Goal: Task Accomplishment & Management: Complete application form

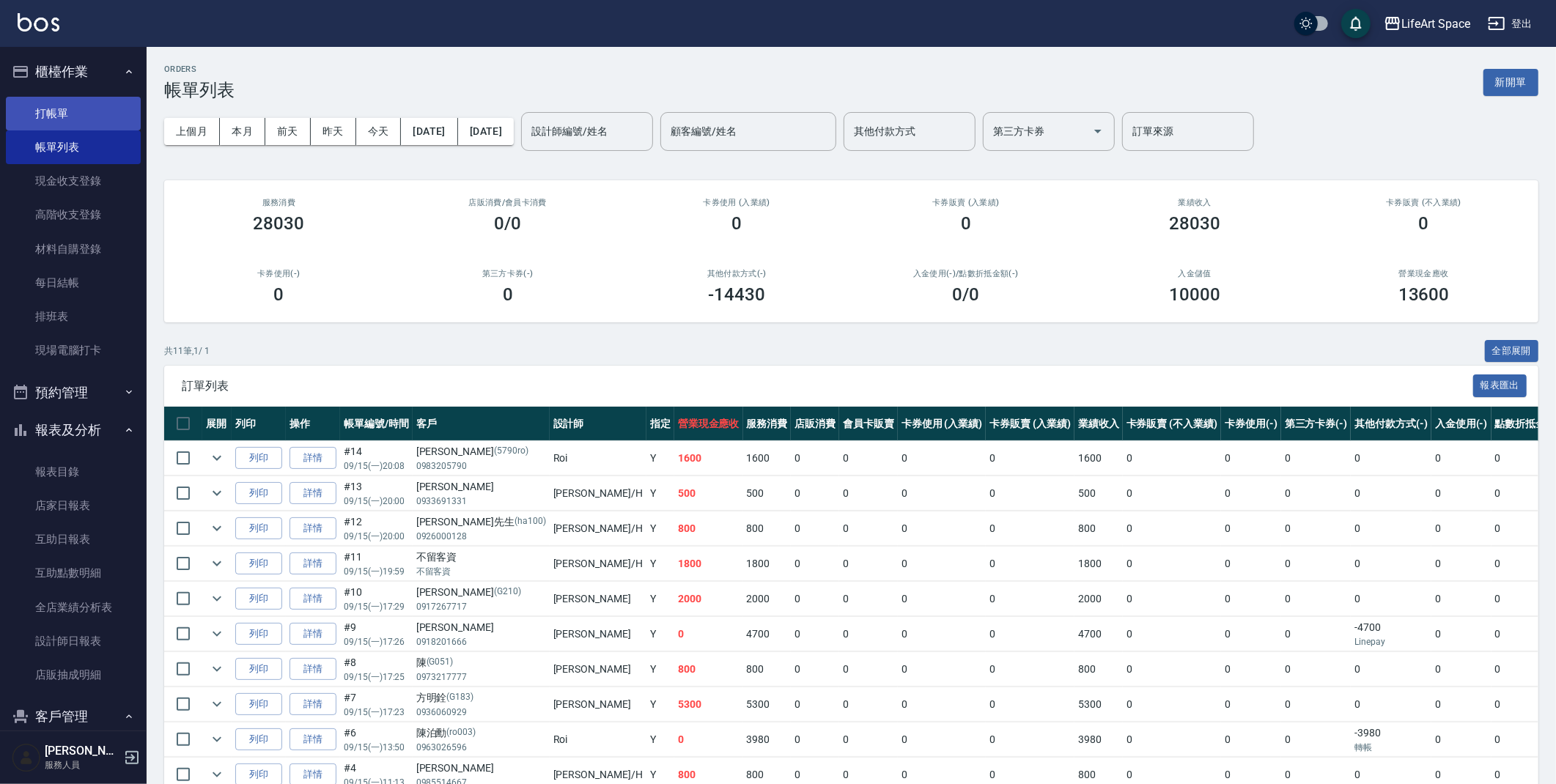
click at [59, 118] on link "打帳單" at bounding box center [73, 114] width 135 height 34
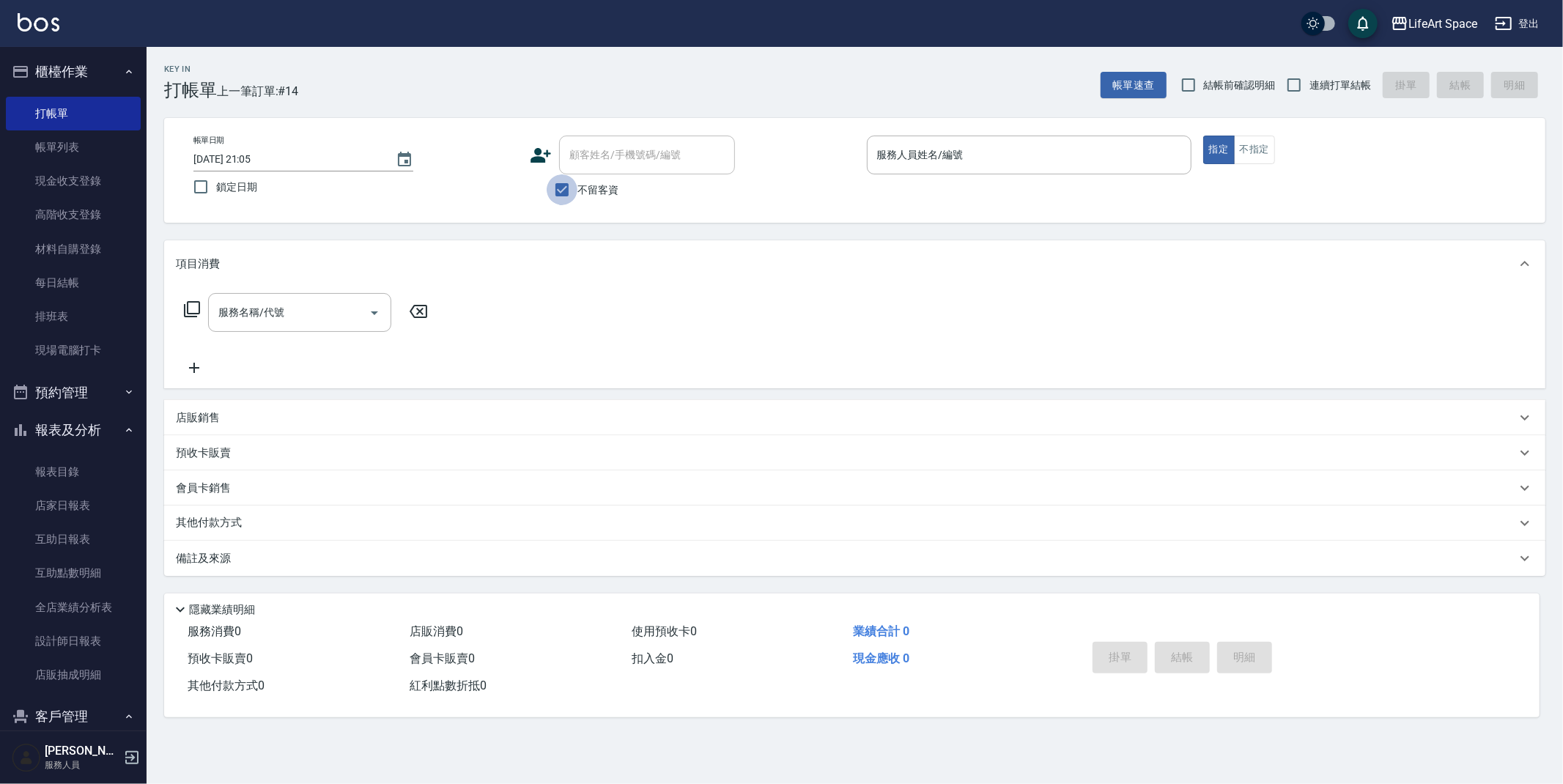
click at [568, 189] on input "不留客資" at bounding box center [562, 190] width 30 height 30
checkbox input "false"
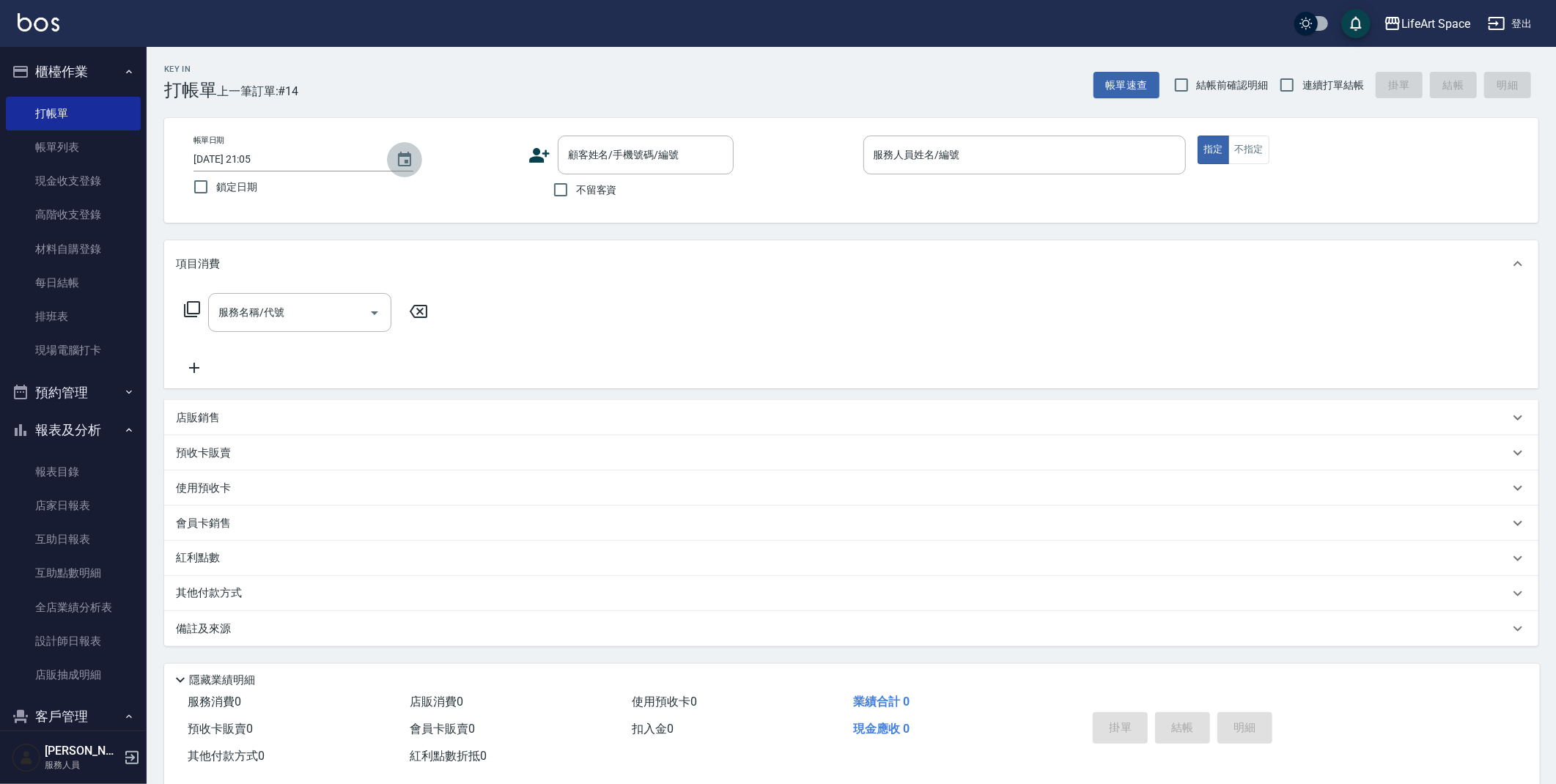
click at [401, 163] on icon "Choose date, selected date is 2025-09-15" at bounding box center [404, 160] width 18 height 18
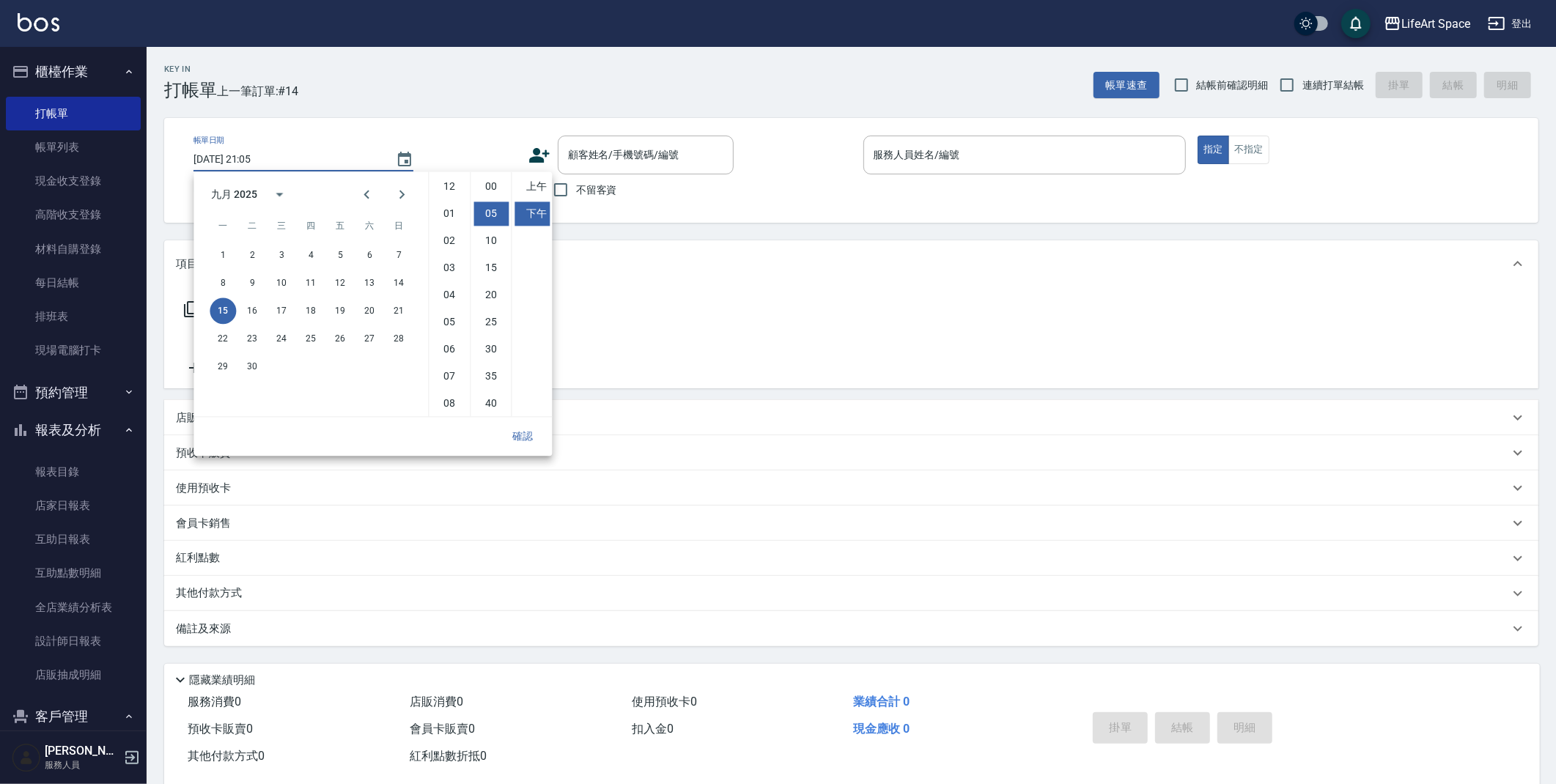
scroll to position [26, 0]
click at [258, 311] on button "16" at bounding box center [251, 310] width 26 height 26
type input "[DATE] 21:05"
click at [251, 314] on button "16" at bounding box center [251, 310] width 26 height 26
click at [518, 442] on button "確認" at bounding box center [522, 436] width 47 height 27
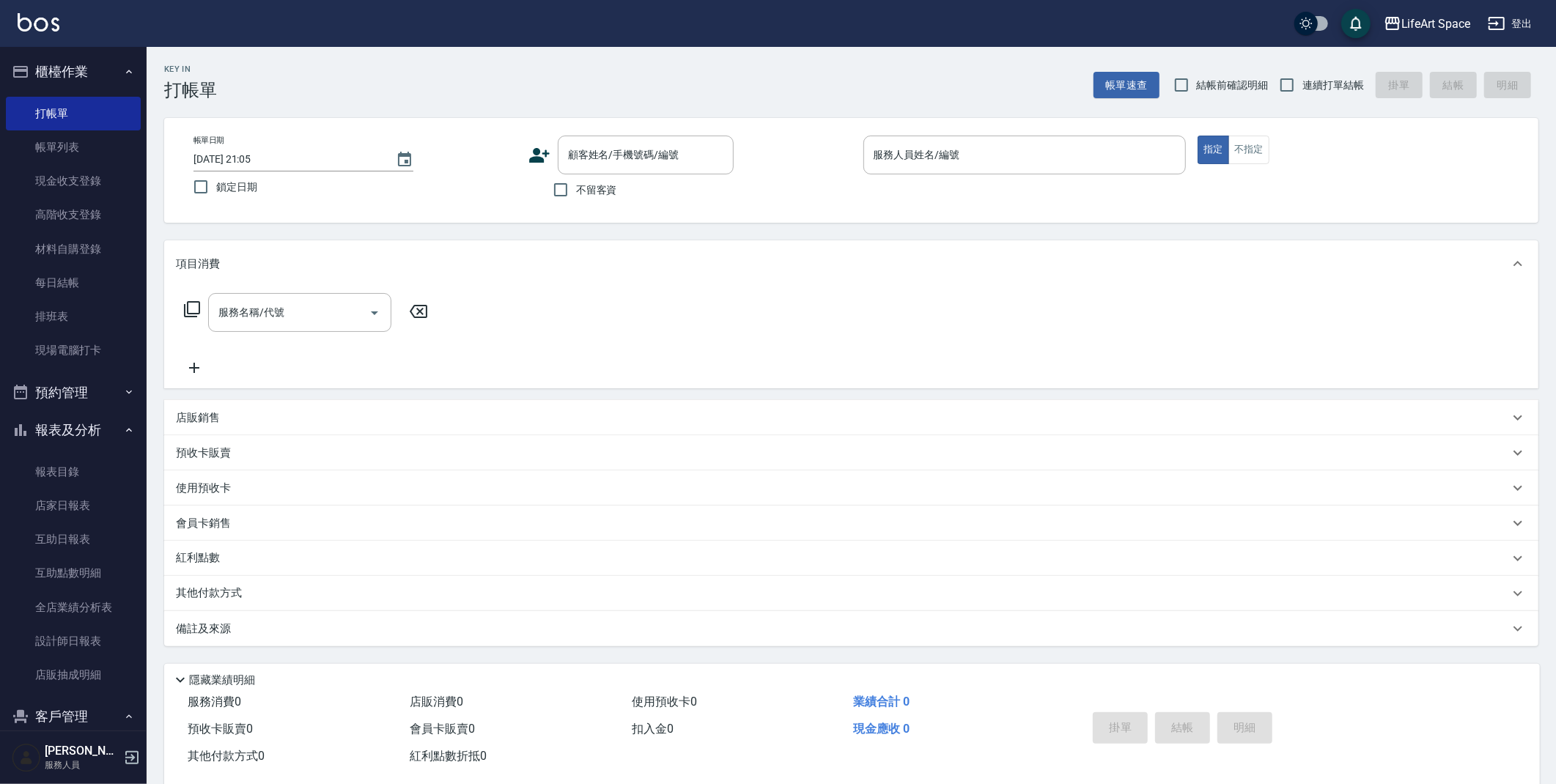
drag, startPoint x: 568, startPoint y: 161, endPoint x: 503, endPoint y: 173, distance: 66.1
click at [566, 162] on input "顧客姓名/手機號碼/編號" at bounding box center [634, 155] width 140 height 26
click at [549, 148] on icon at bounding box center [539, 155] width 22 height 22
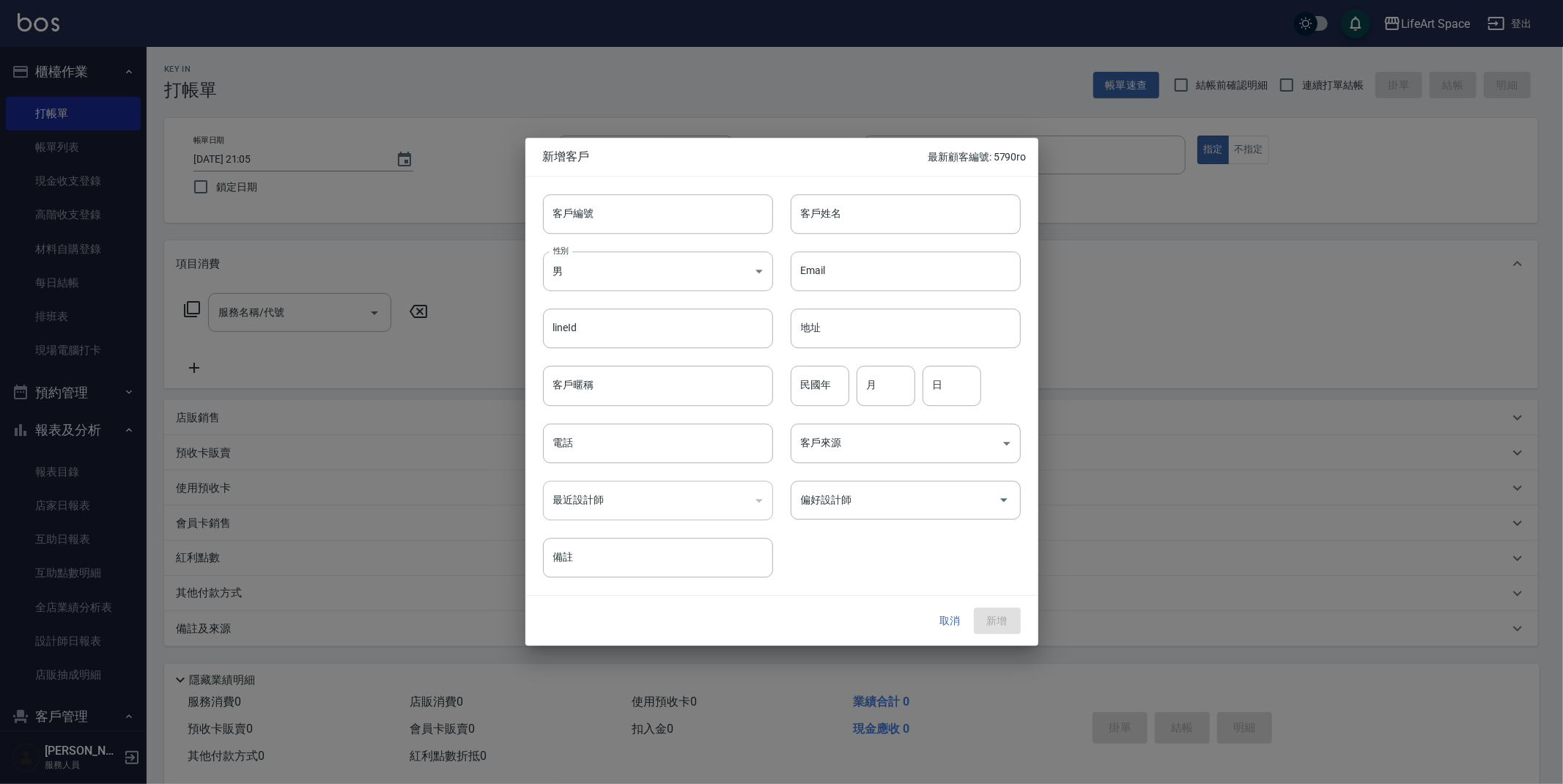
click at [542, 160] on div "新增客戶 最新顧客編號: 5790ro" at bounding box center [782, 156] width 513 height 38
click at [653, 218] on input "客戶編號" at bounding box center [657, 214] width 230 height 39
type input "9728ro"
click at [868, 221] on input "客戶姓名" at bounding box center [905, 214] width 230 height 39
type input "[PERSON_NAME]"
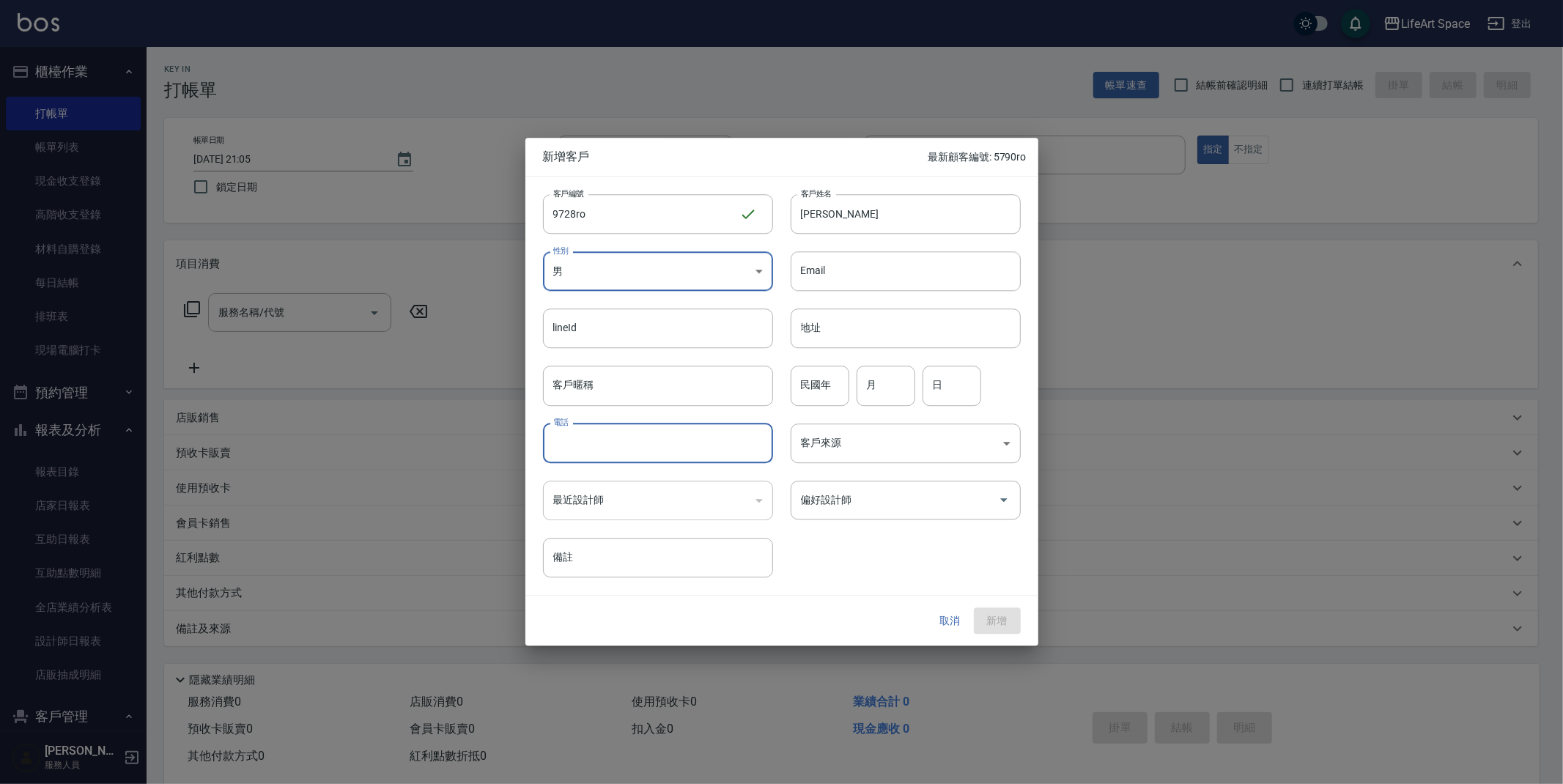
click at [648, 436] on input "電話" at bounding box center [657, 443] width 230 height 39
type input "0958809728"
click at [893, 440] on body "LifeArt Space 登出 櫃檯作業 打帳單 帳單列表 現金收支登錄 高階收支登錄 材料自購登錄 每日結帳 排班表 現場電腦打卡 預約管理 預約管理 單…" at bounding box center [782, 402] width 1563 height 805
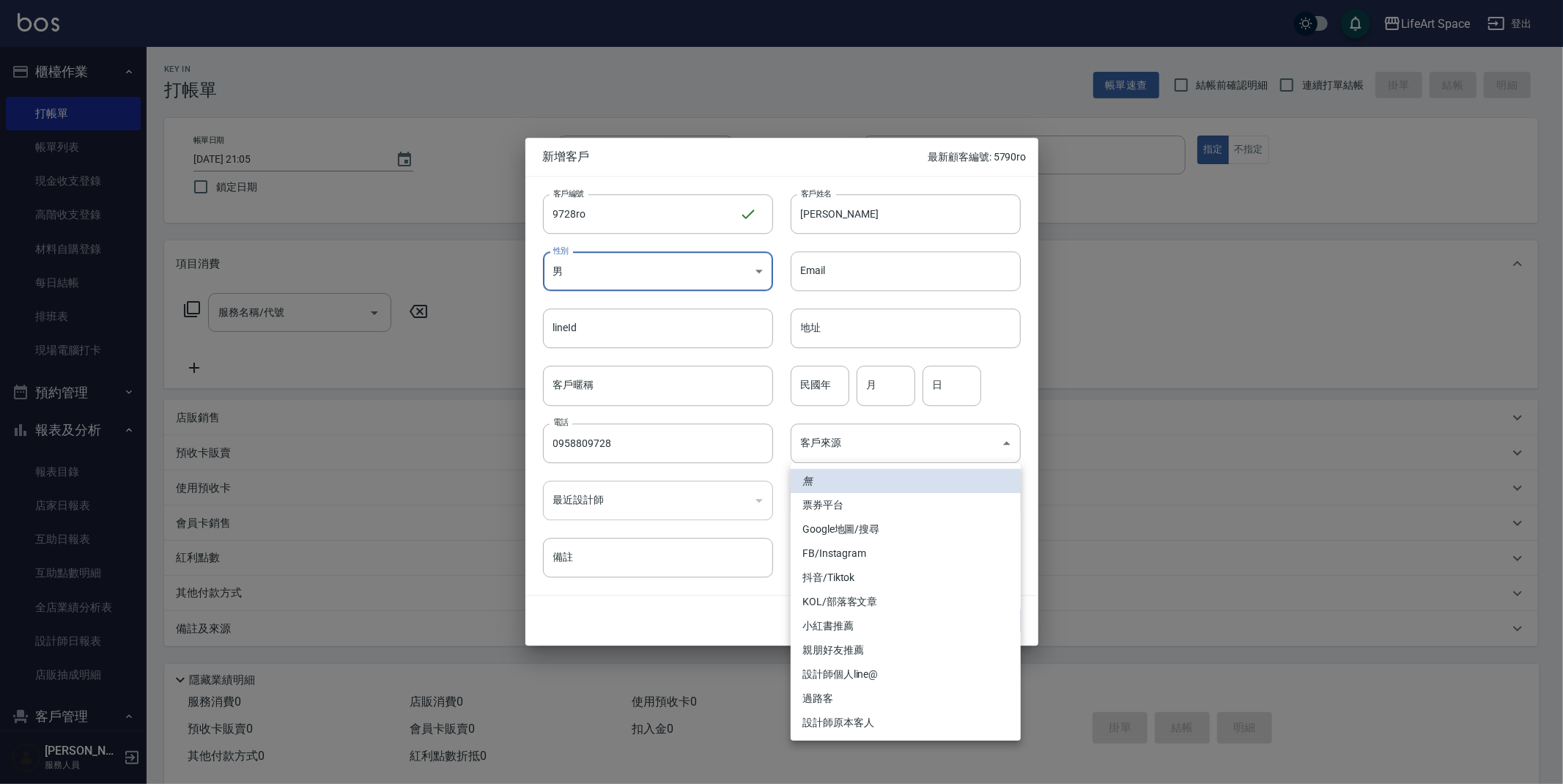
click at [844, 725] on li "設計師原本客人" at bounding box center [905, 722] width 230 height 24
type input "設計師原本客人"
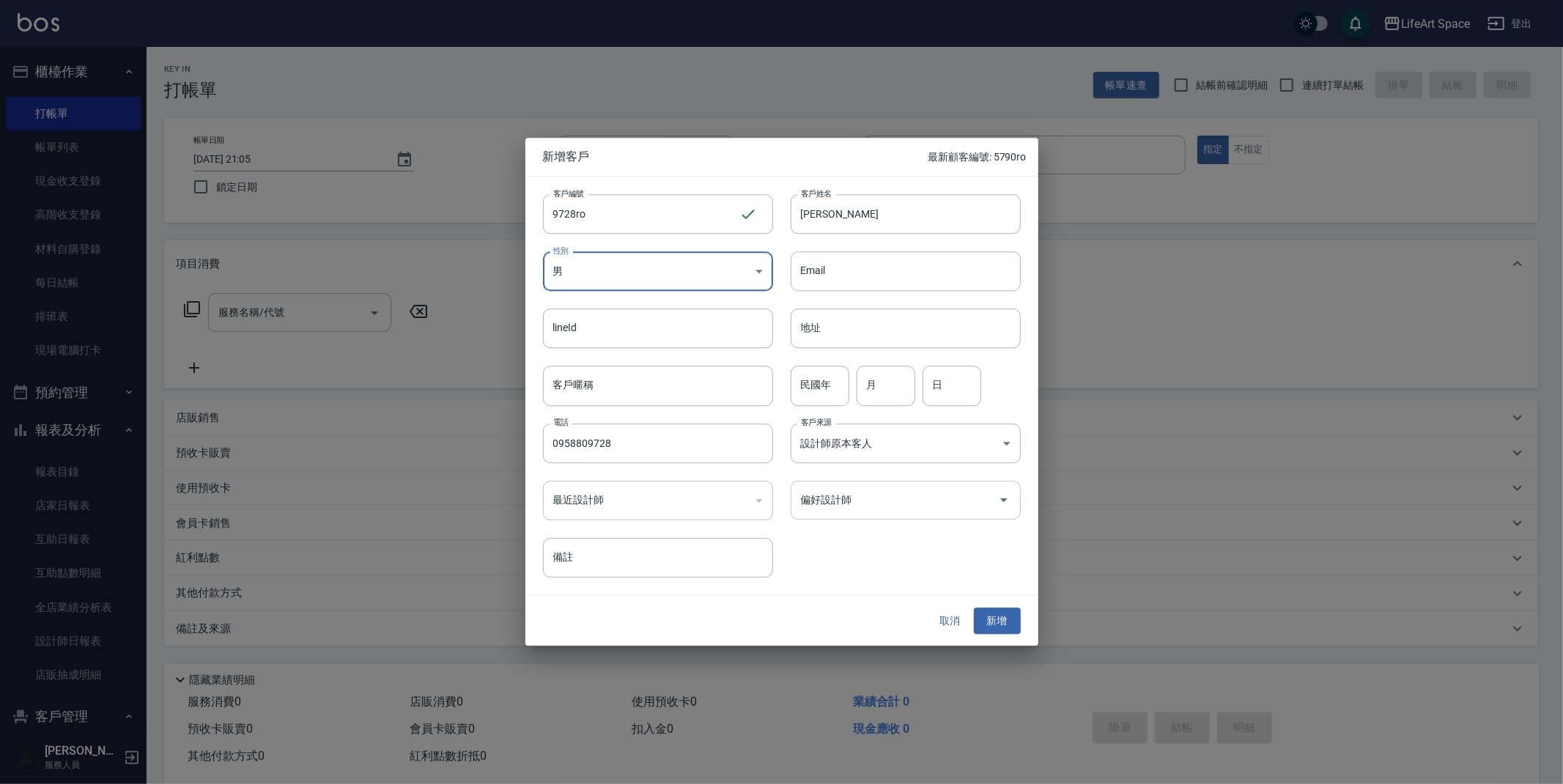
click at [874, 513] on div "偏好設計師" at bounding box center [905, 500] width 230 height 38
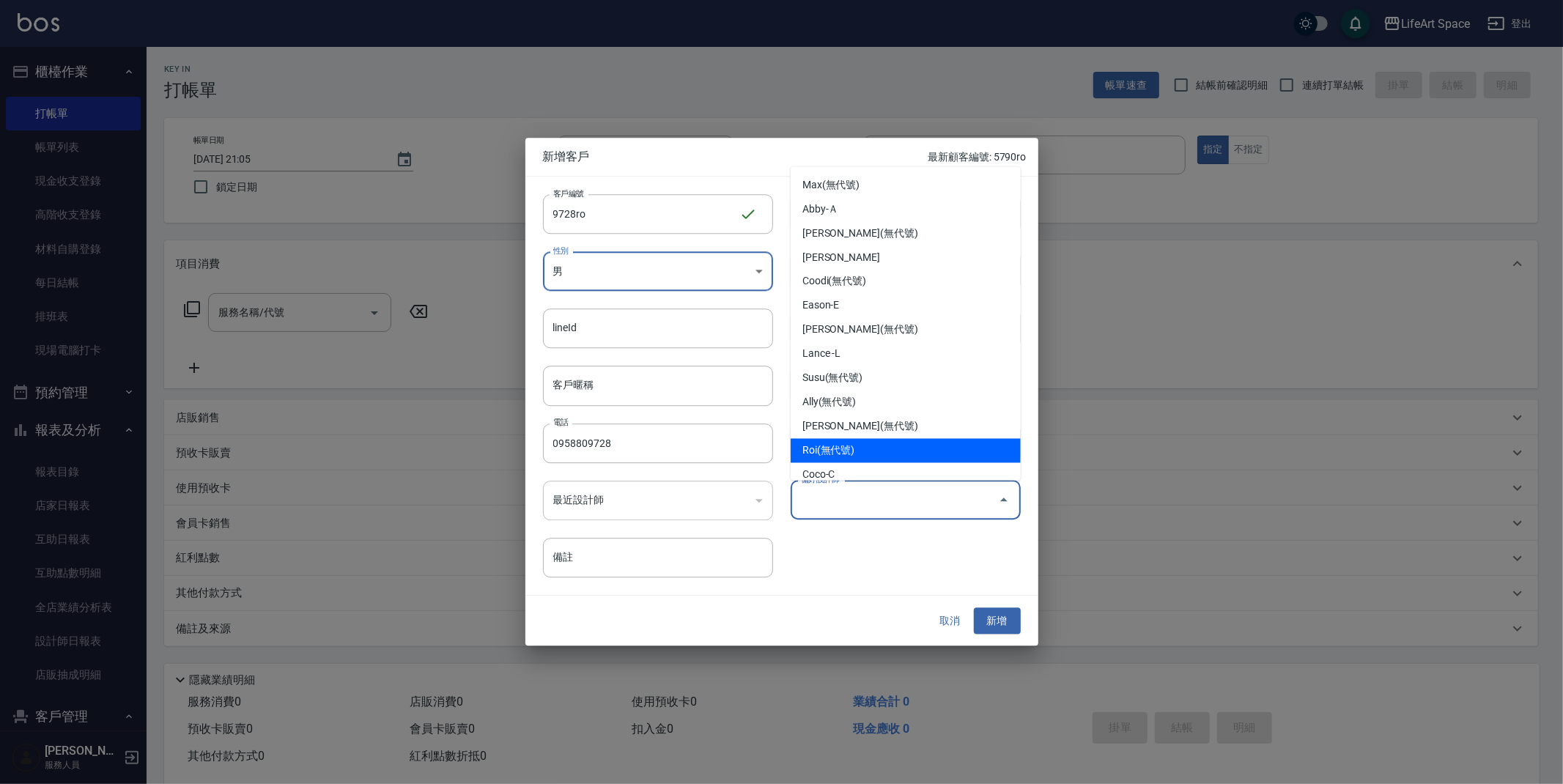
click at [858, 443] on li "Roi(無代號)" at bounding box center [905, 451] width 230 height 24
type input "Roi"
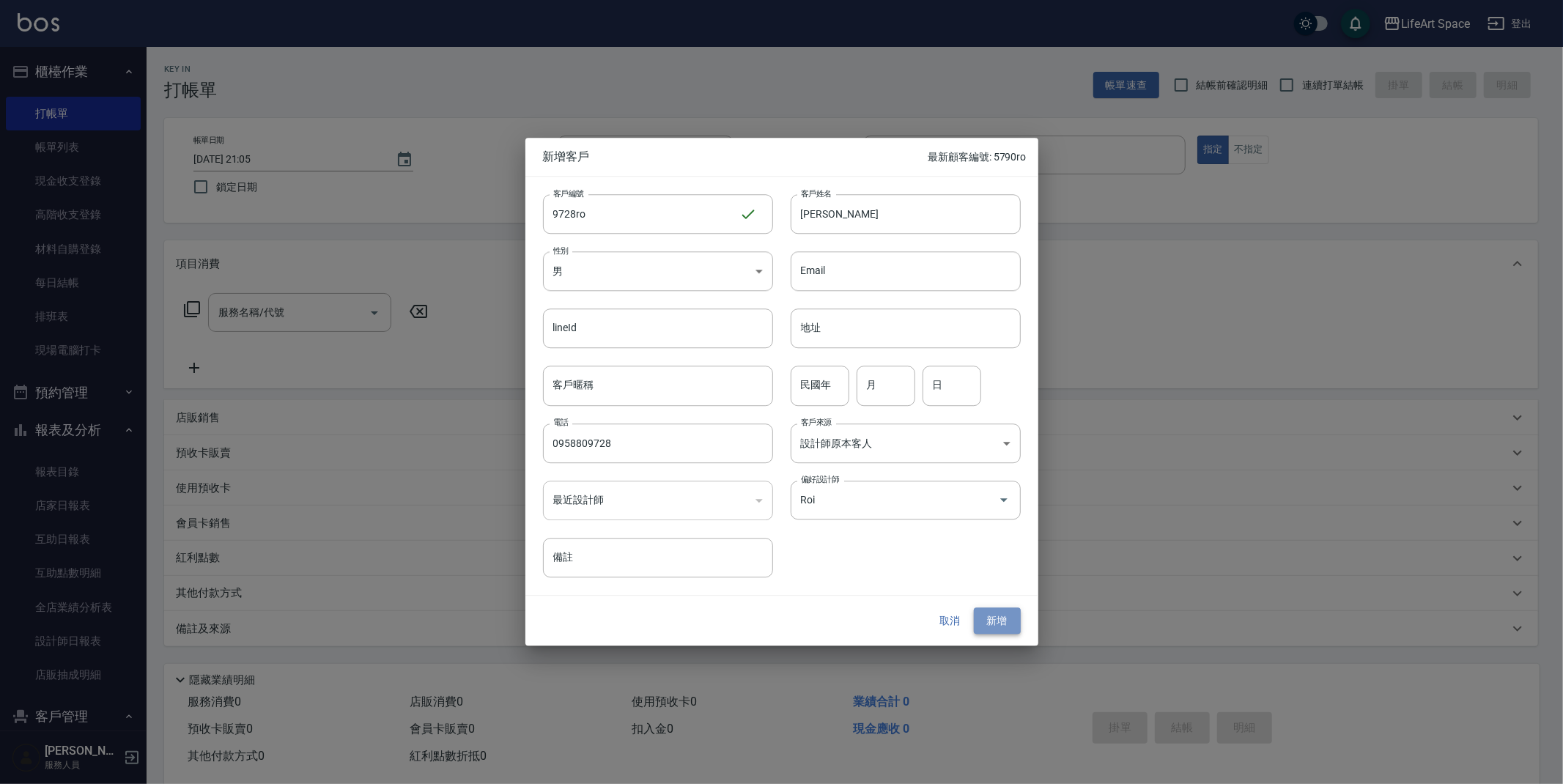
click at [1006, 627] on button "新增" at bounding box center [997, 620] width 46 height 27
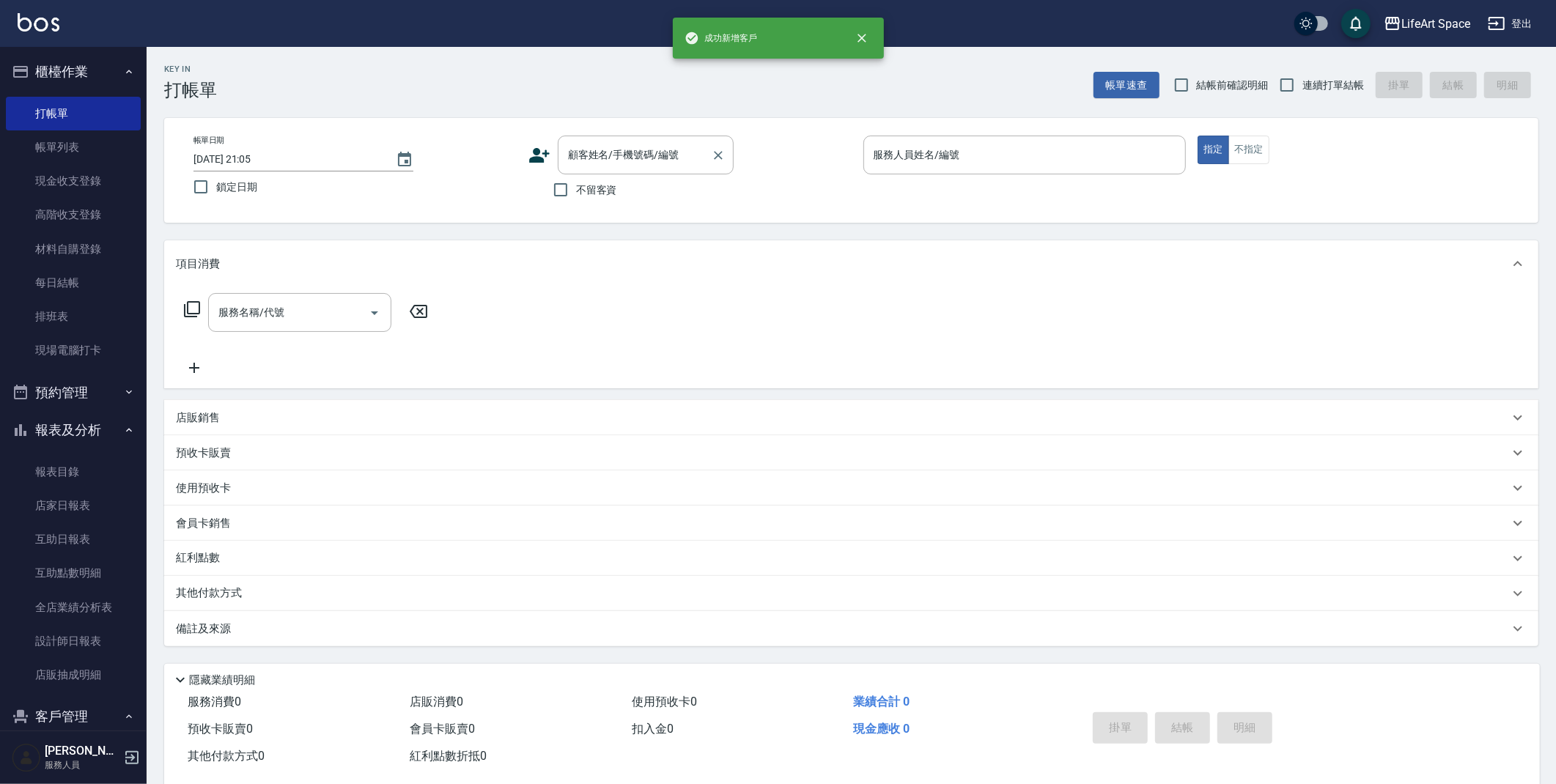
click at [612, 153] on input "顧客姓名/手機號碼/編號" at bounding box center [634, 155] width 140 height 26
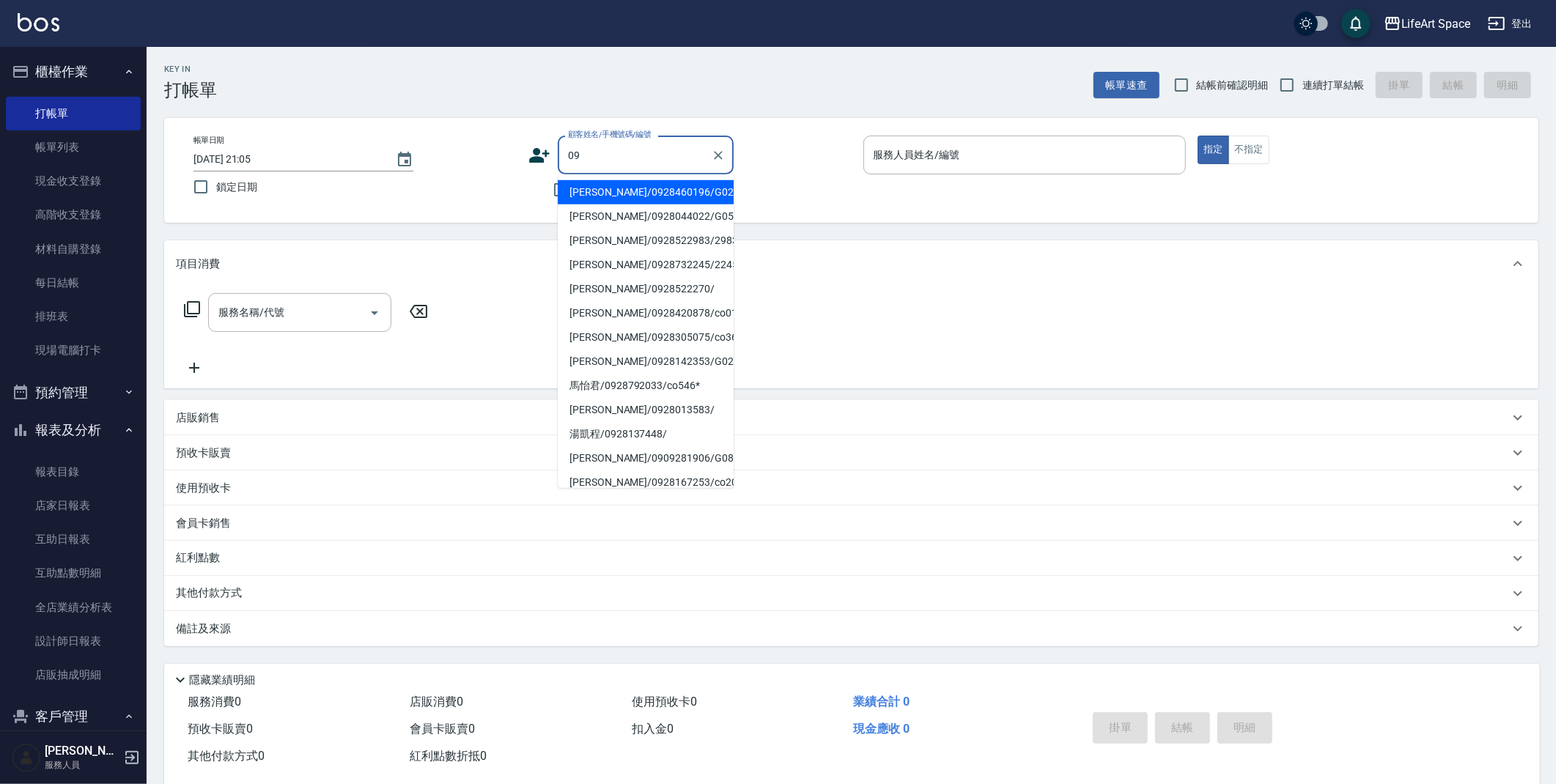
type input "0"
drag, startPoint x: 632, startPoint y: 194, endPoint x: 782, endPoint y: 151, distance: 156.0
click at [632, 194] on li "[PERSON_NAME]/0958809728/9728ro" at bounding box center [646, 192] width 176 height 24
type input "[PERSON_NAME]/0958809728/9728ro"
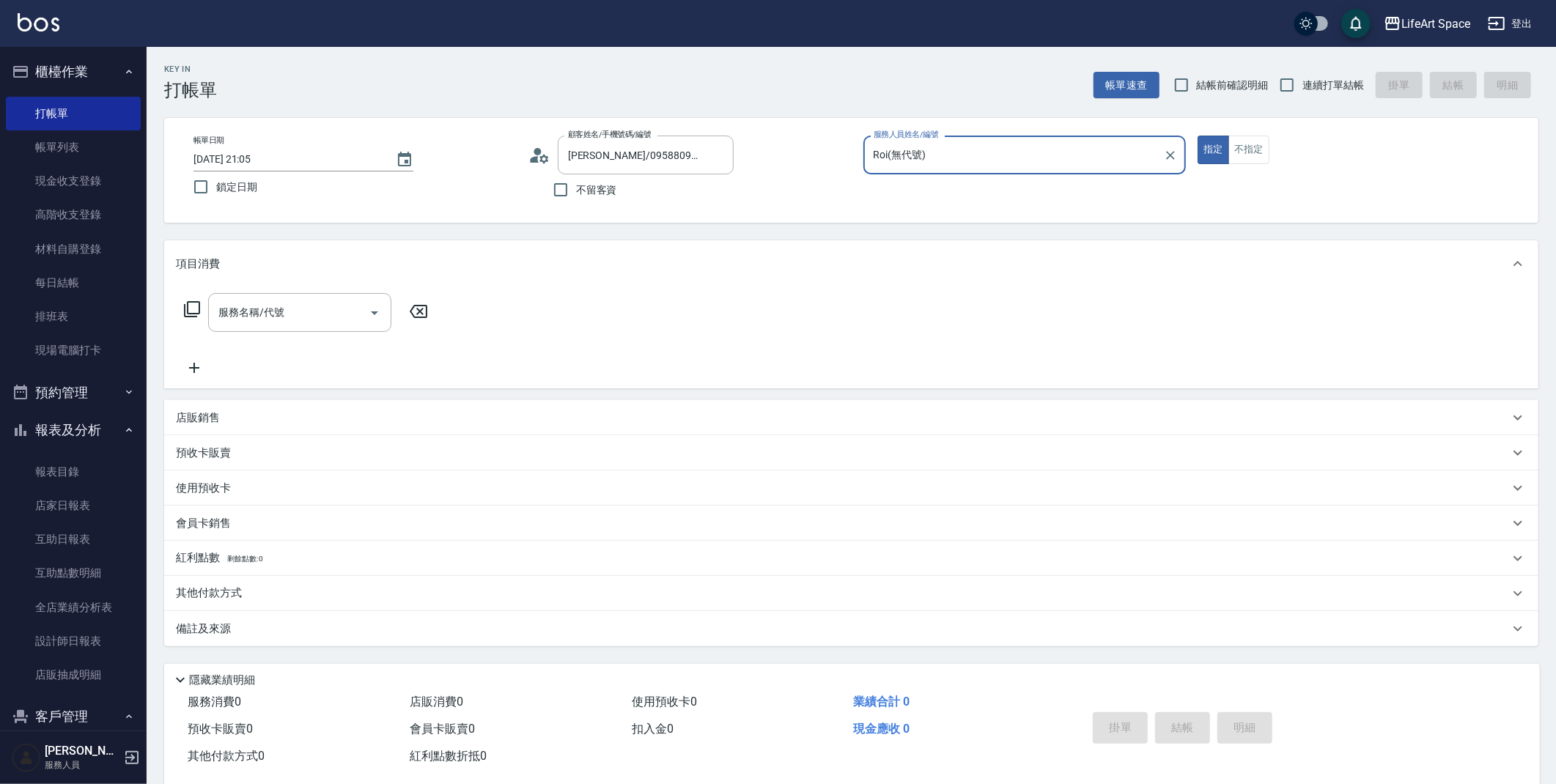
type input "Roi(無代號)"
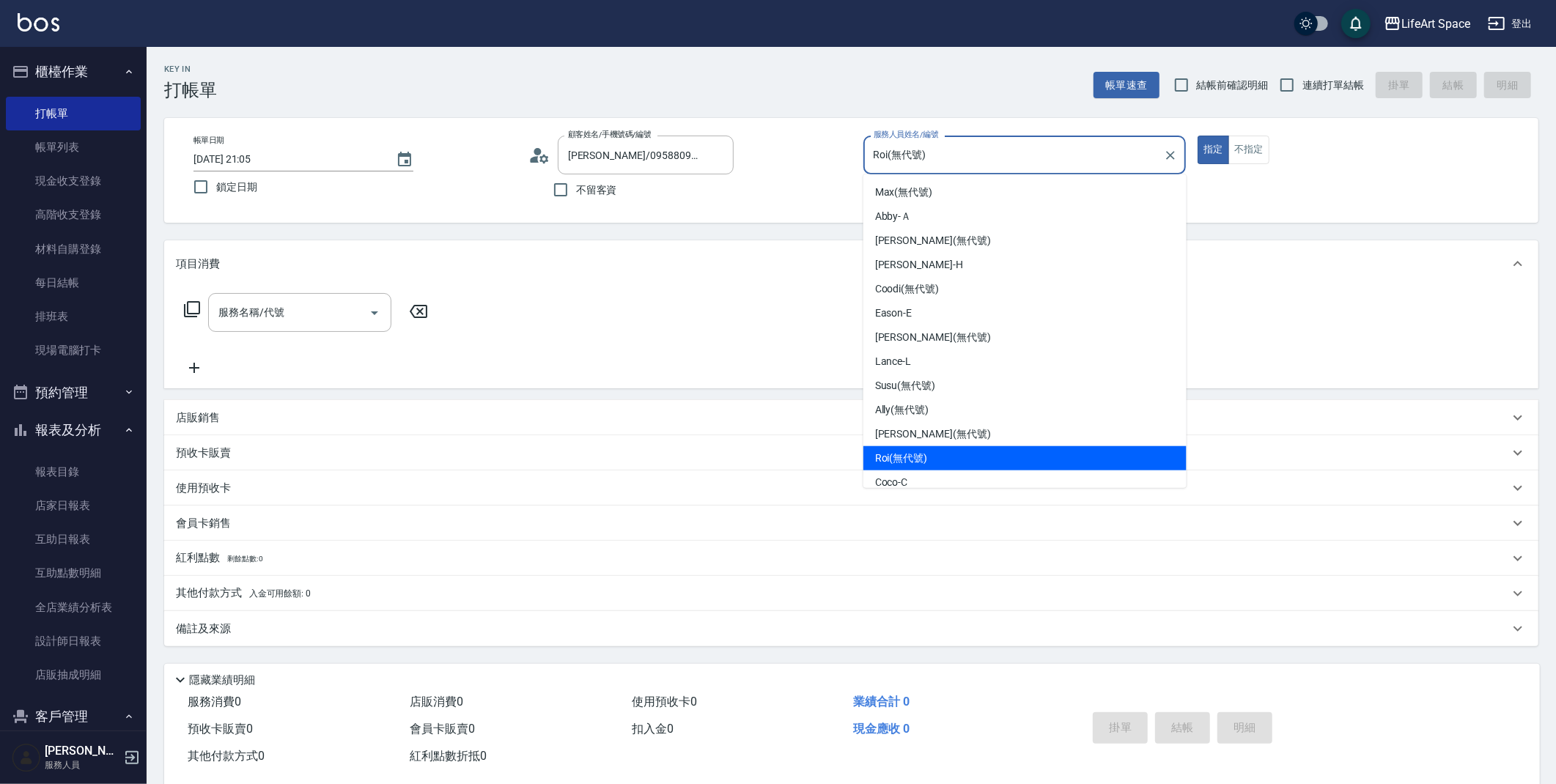
click at [991, 144] on input "Roi(無代號)" at bounding box center [1014, 155] width 288 height 26
click at [752, 210] on div "帳單日期 [DATE] 21:05 鎖定日期 顧客姓名/手機號碼/編號 [PERSON_NAME]/0958809728/9728ro 顧客姓名/手機號碼/編…" at bounding box center [851, 170] width 1374 height 105
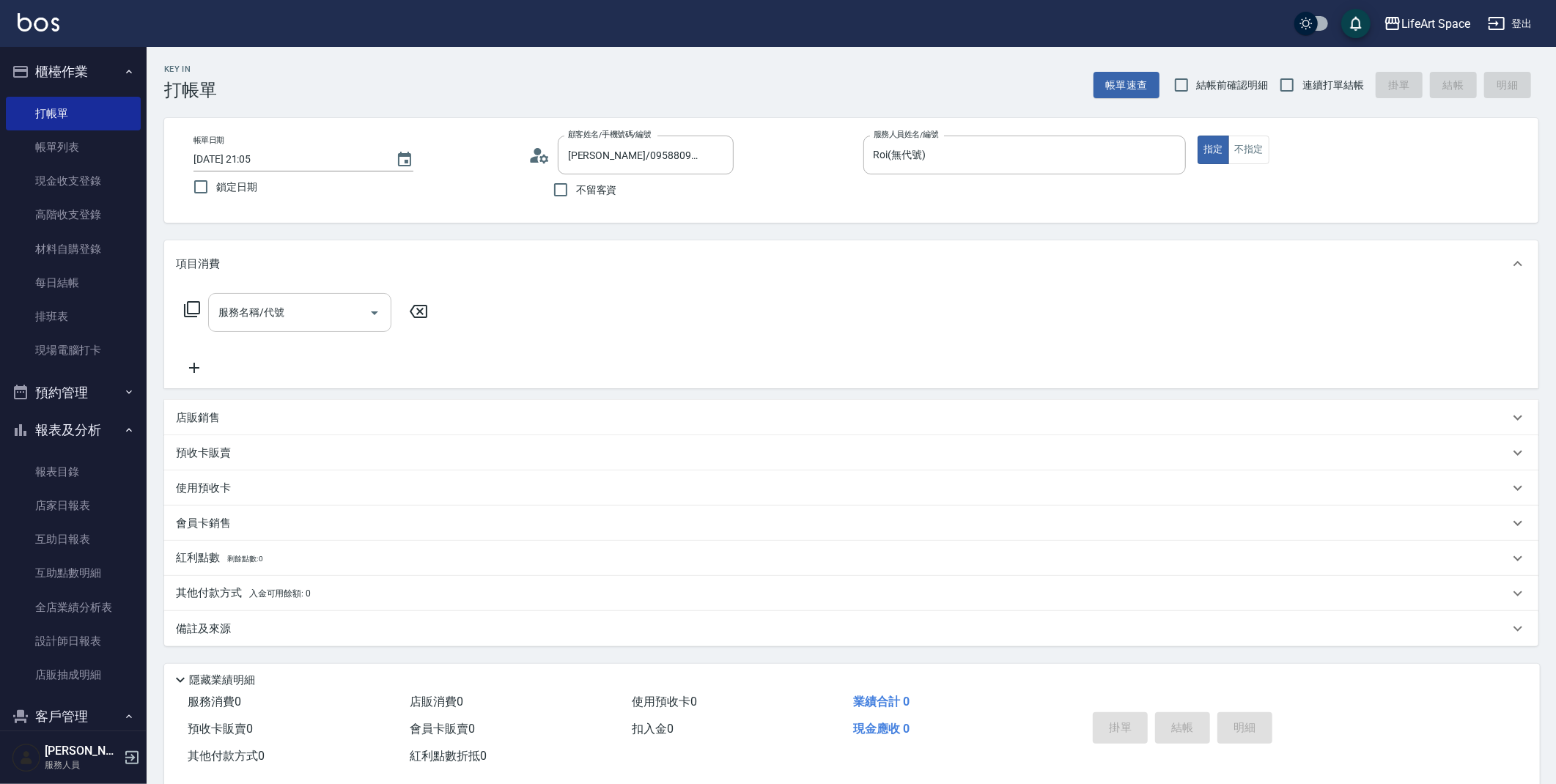
click at [291, 313] on input "服務名稱/代號" at bounding box center [289, 312] width 148 height 26
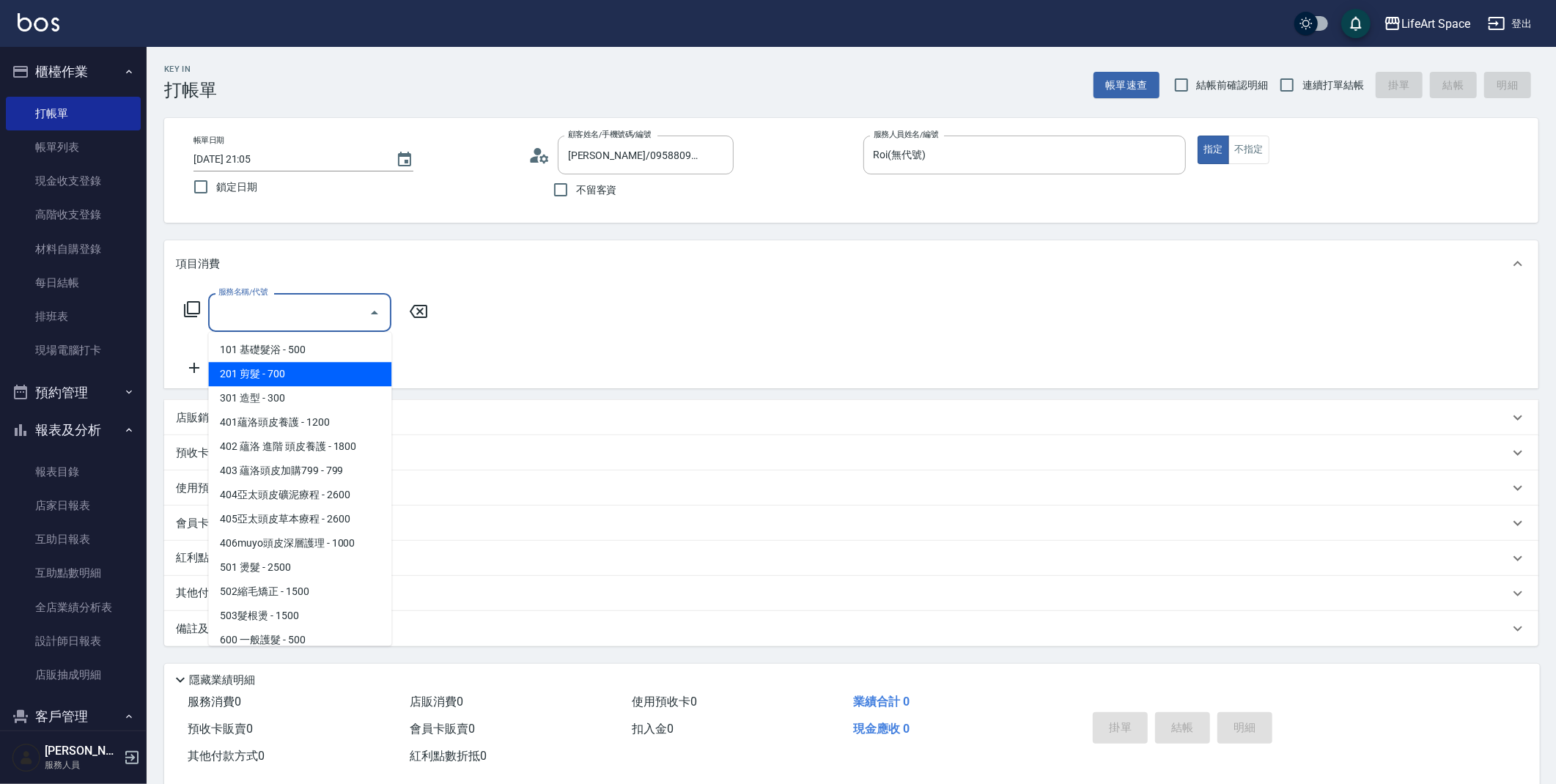
drag, startPoint x: 288, startPoint y: 378, endPoint x: 312, endPoint y: 358, distance: 31.2
click at [288, 378] on span "201 剪髮 - 700" at bounding box center [300, 374] width 183 height 24
type input "201 剪髮(201)"
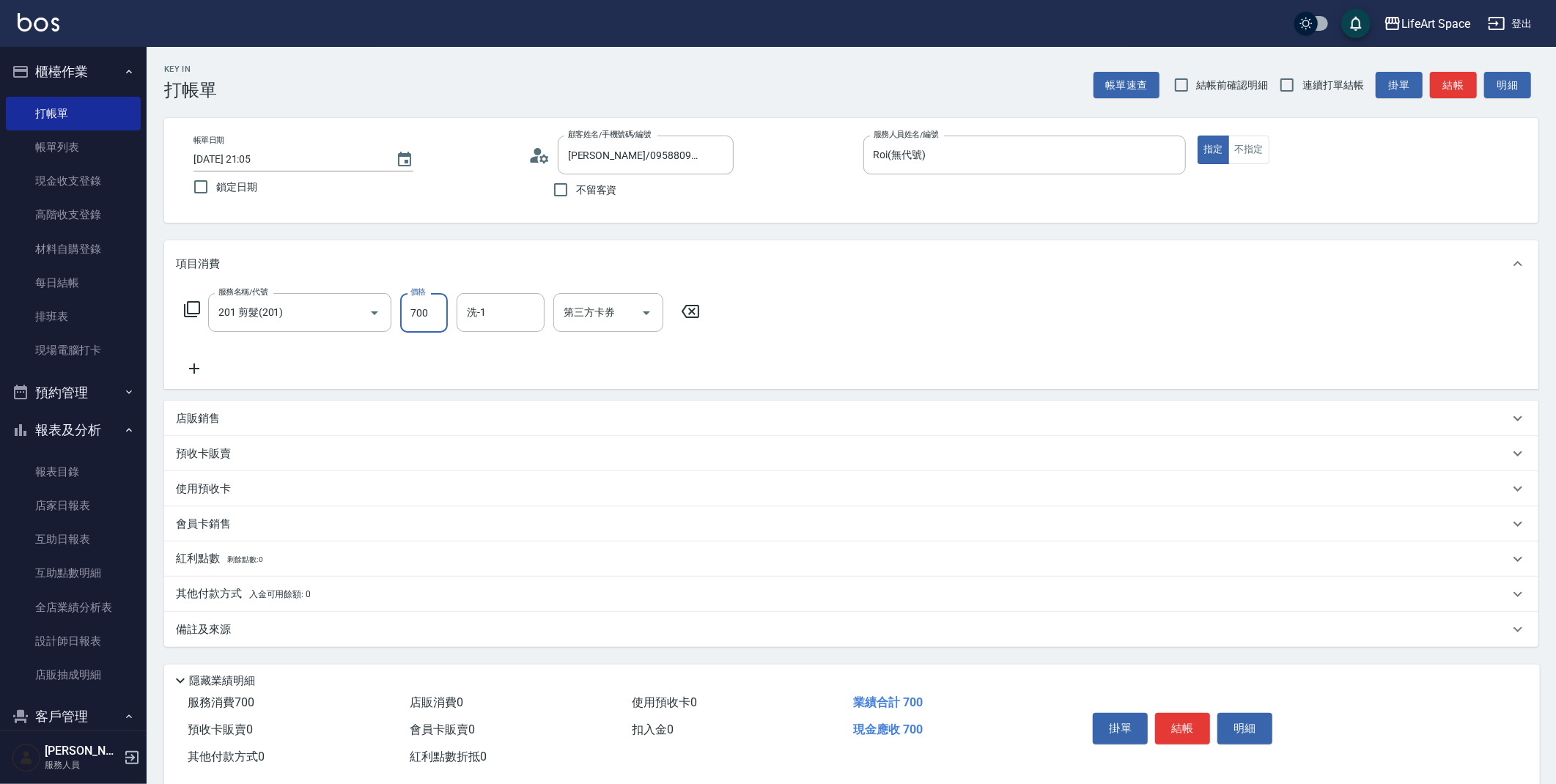
drag, startPoint x: 437, startPoint y: 318, endPoint x: 428, endPoint y: 319, distance: 9.1
click at [426, 319] on input "700" at bounding box center [423, 313] width 47 height 39
type input "800"
click at [191, 367] on icon at bounding box center [193, 367] width 10 height 10
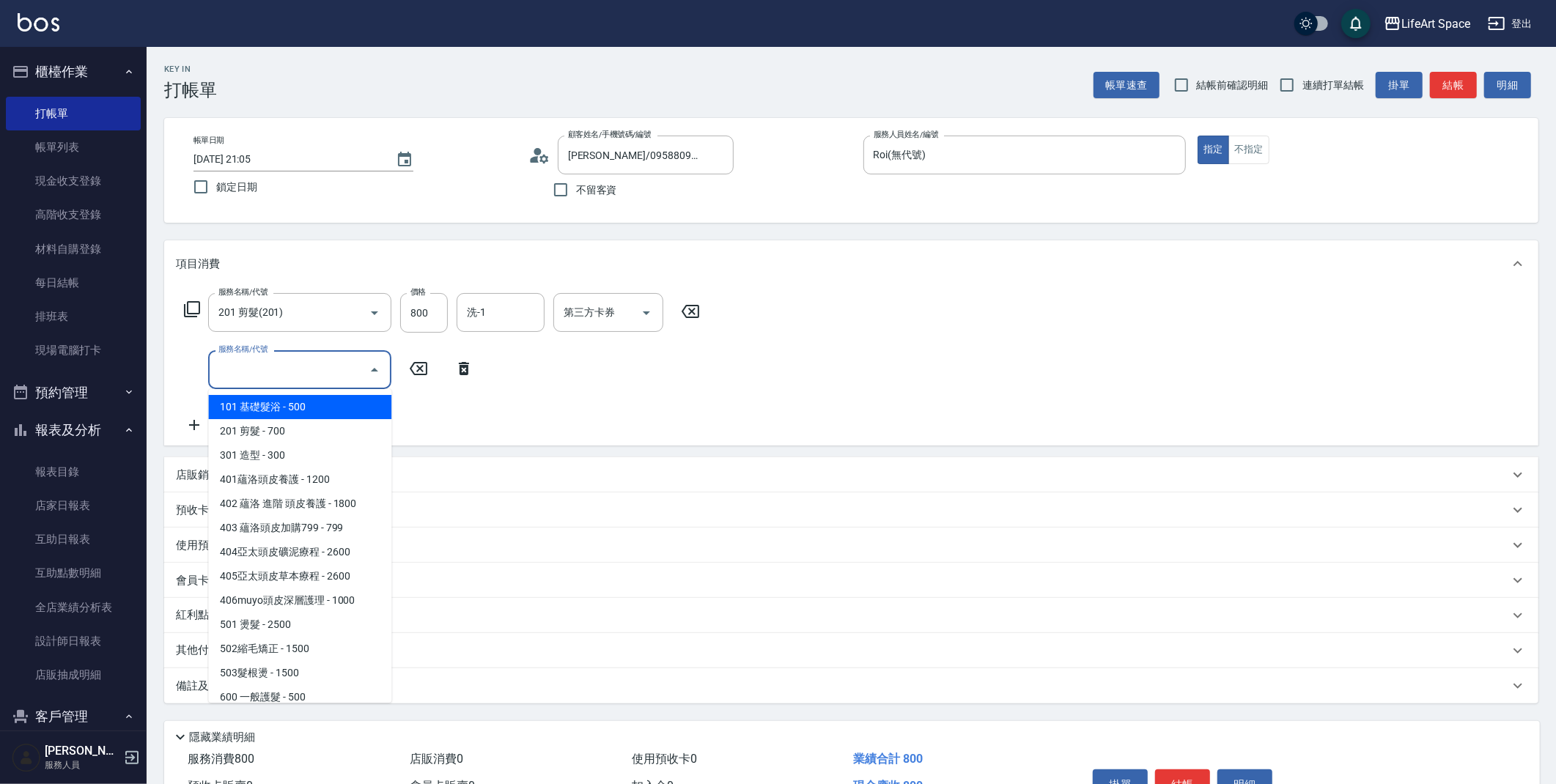
click at [246, 375] on input "服務名稱/代號" at bounding box center [289, 369] width 148 height 26
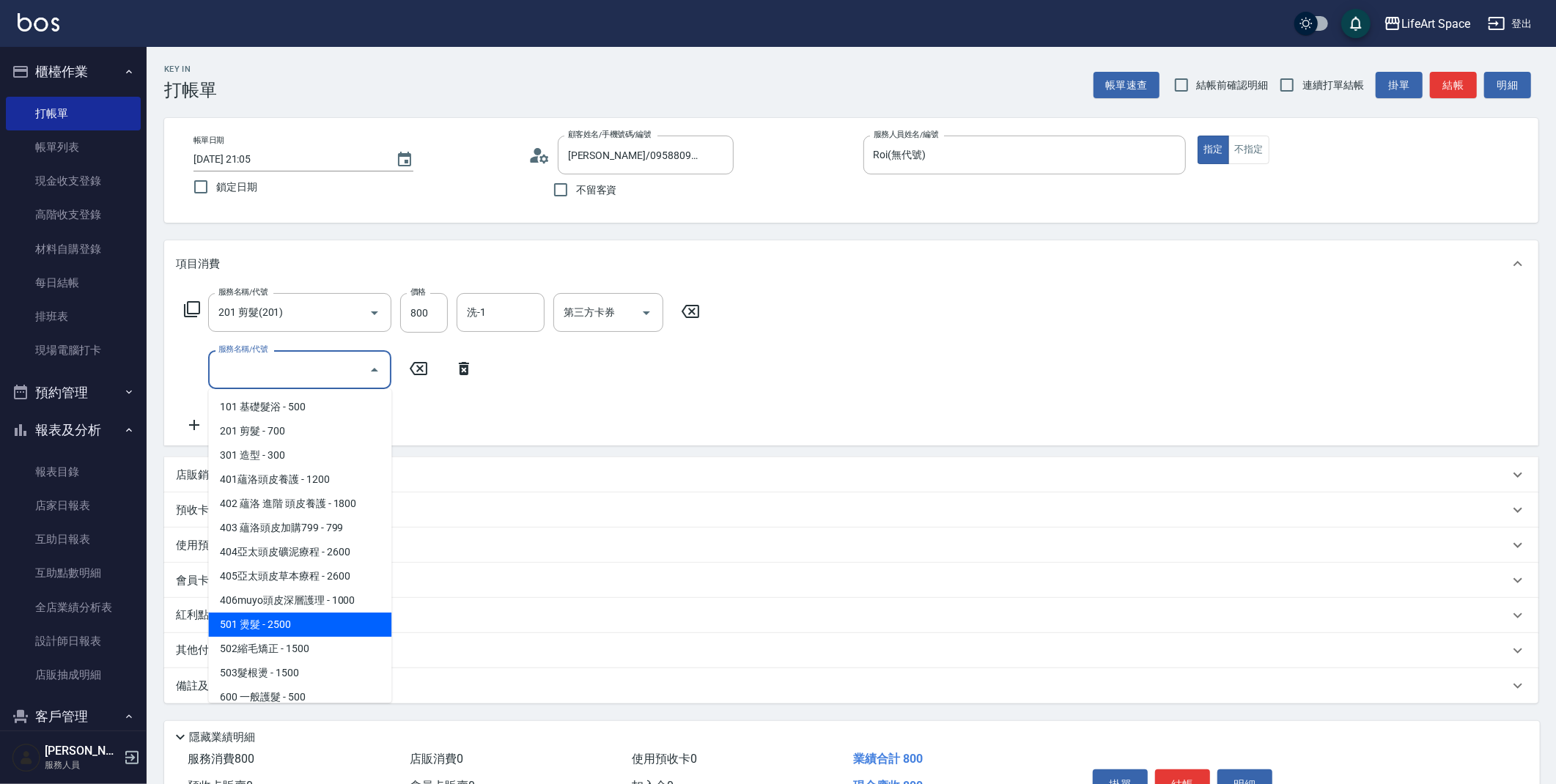
click at [275, 627] on span "501 燙髮 - 2500" at bounding box center [300, 624] width 183 height 24
type input "501 燙髮(501)"
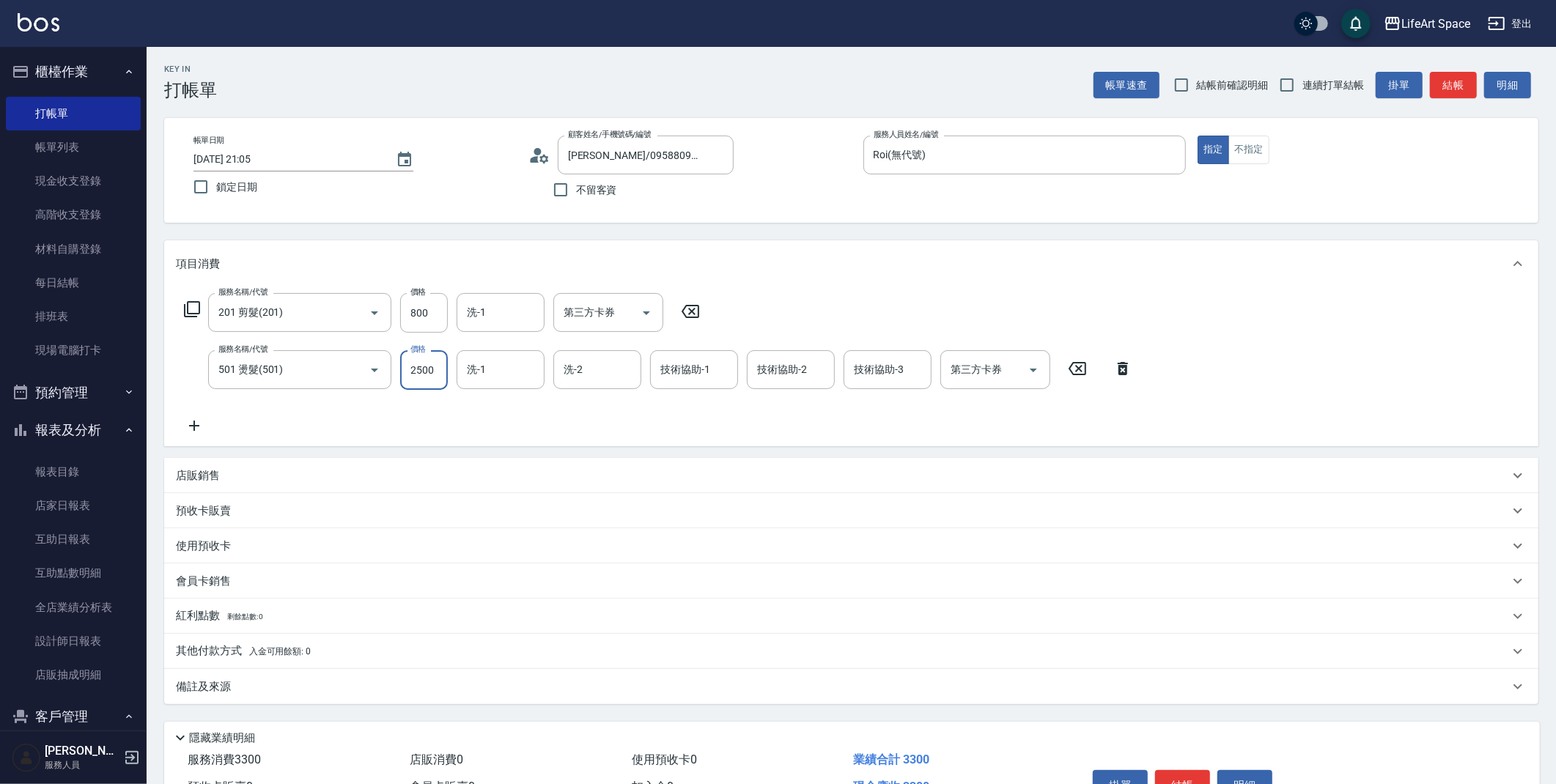
drag, startPoint x: 434, startPoint y: 375, endPoint x: 455, endPoint y: 375, distance: 21.0
click at [455, 375] on div "服務名稱/代號 501 燙髮(501) 服務名稱/代號 價格 2500 價格 洗-1 洗-1 洗-2 洗-2 技術協助-1 技術協助-1 技術協助-2 技術協…" at bounding box center [658, 370] width 965 height 39
type input "800"
click at [200, 423] on icon at bounding box center [194, 426] width 37 height 18
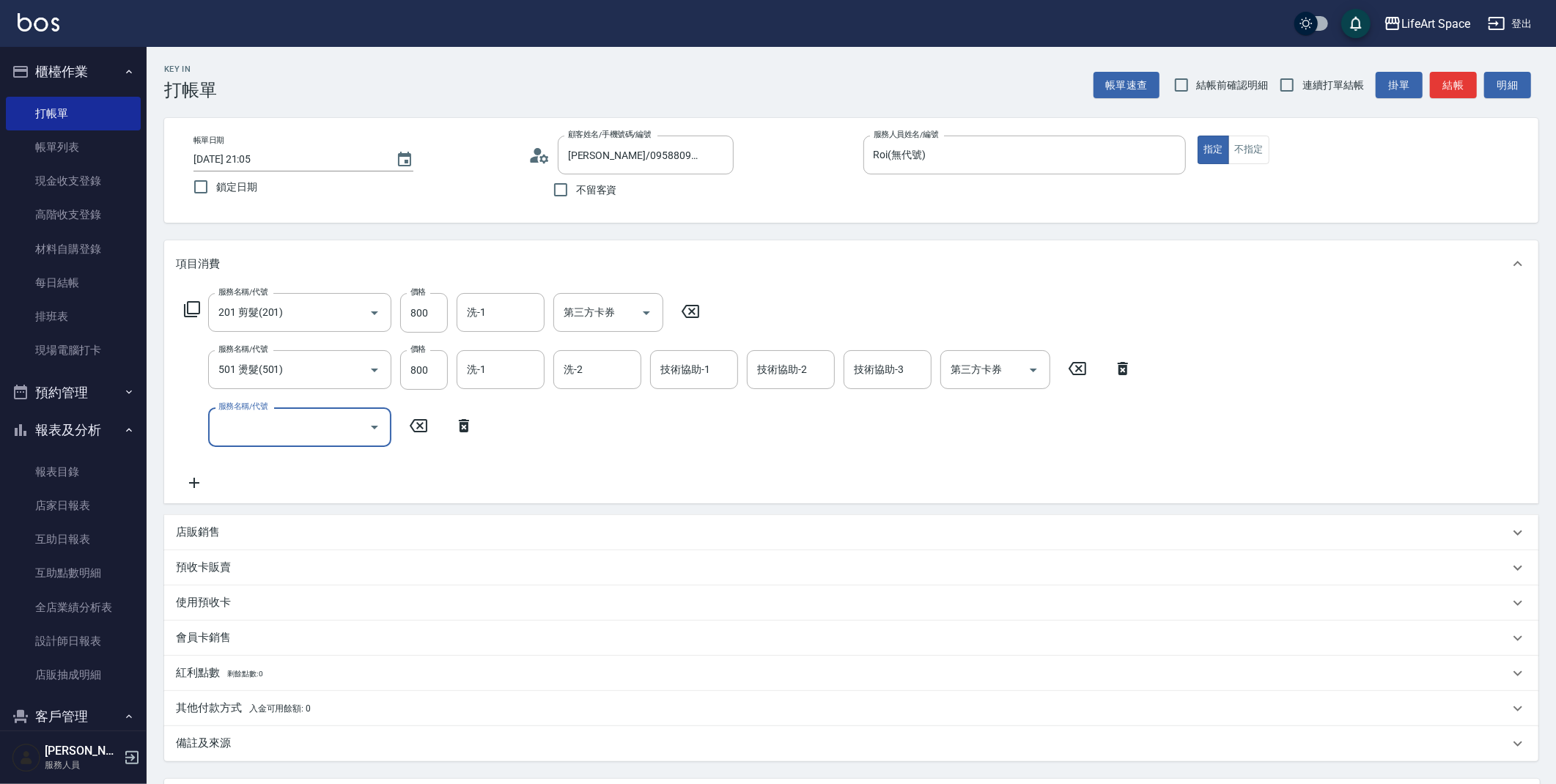
click at [246, 437] on input "服務名稱/代號" at bounding box center [289, 426] width 148 height 26
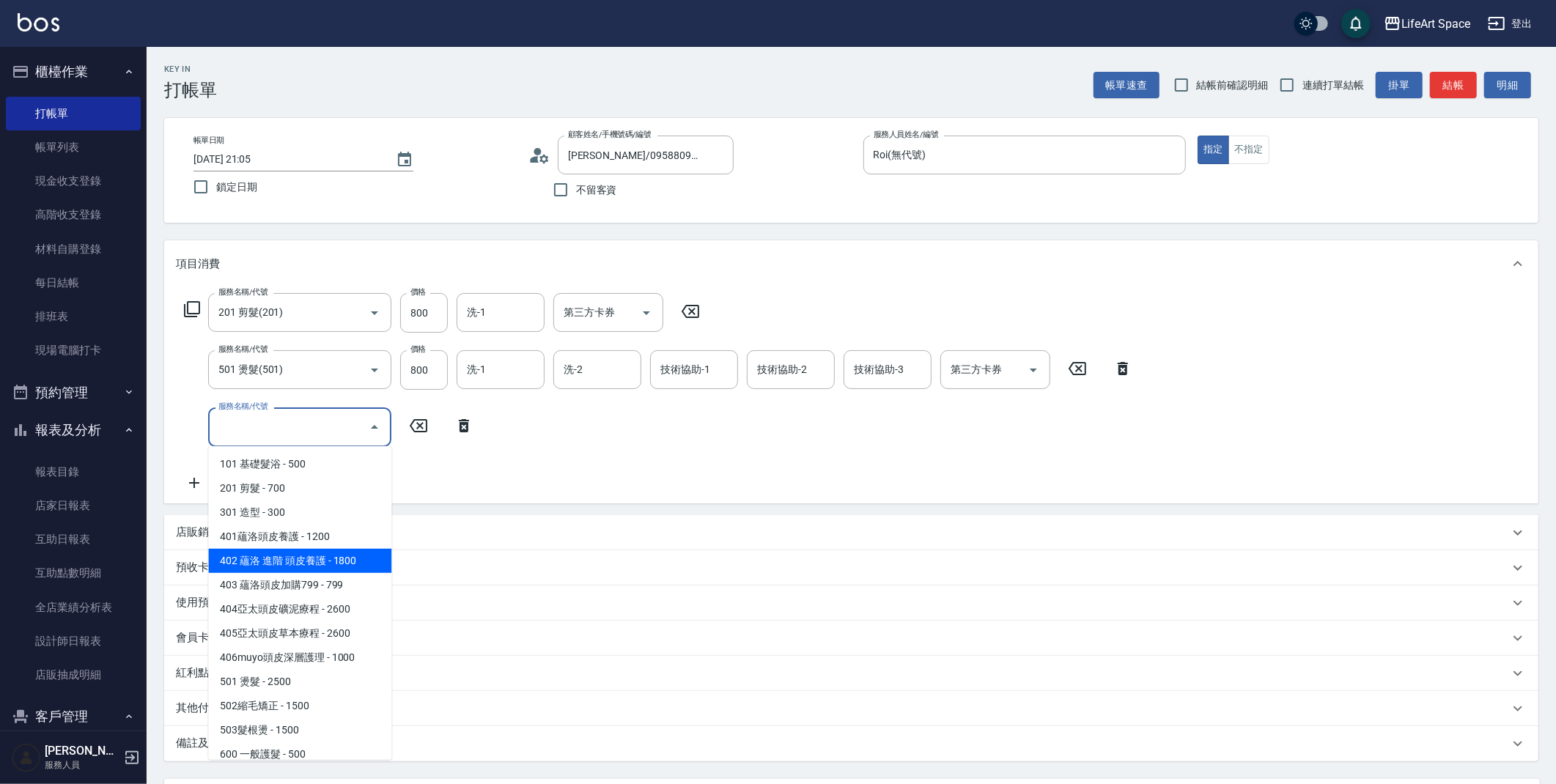
click at [341, 559] on span "402 蘊洛 進階 頭皮養護 - 1800" at bounding box center [300, 561] width 183 height 24
type input "402 蘊洛 進階 頭皮養護(402)"
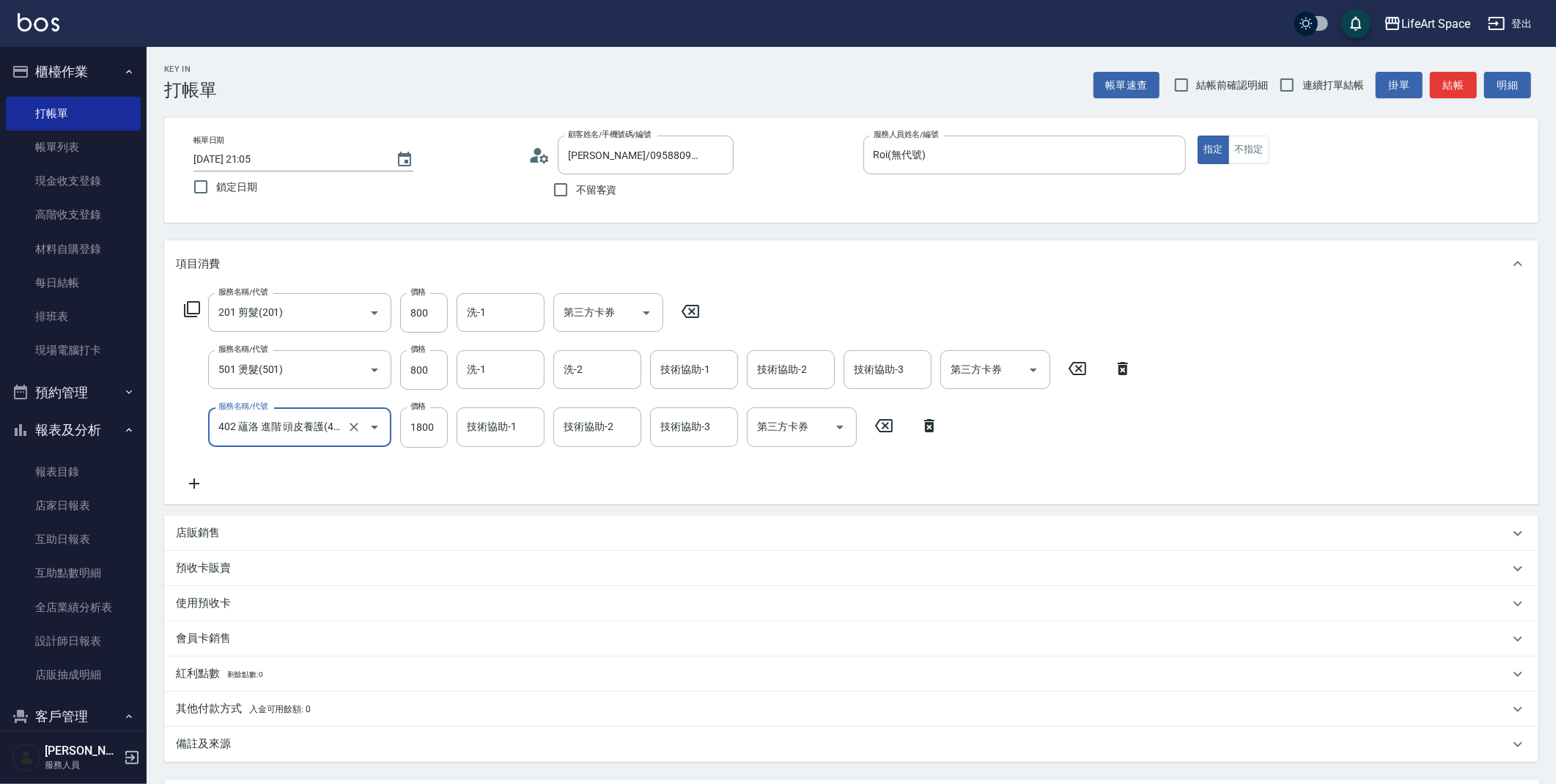
click at [595, 704] on div "其他付款方式 入金可用餘額: 0" at bounding box center [842, 709] width 1333 height 16
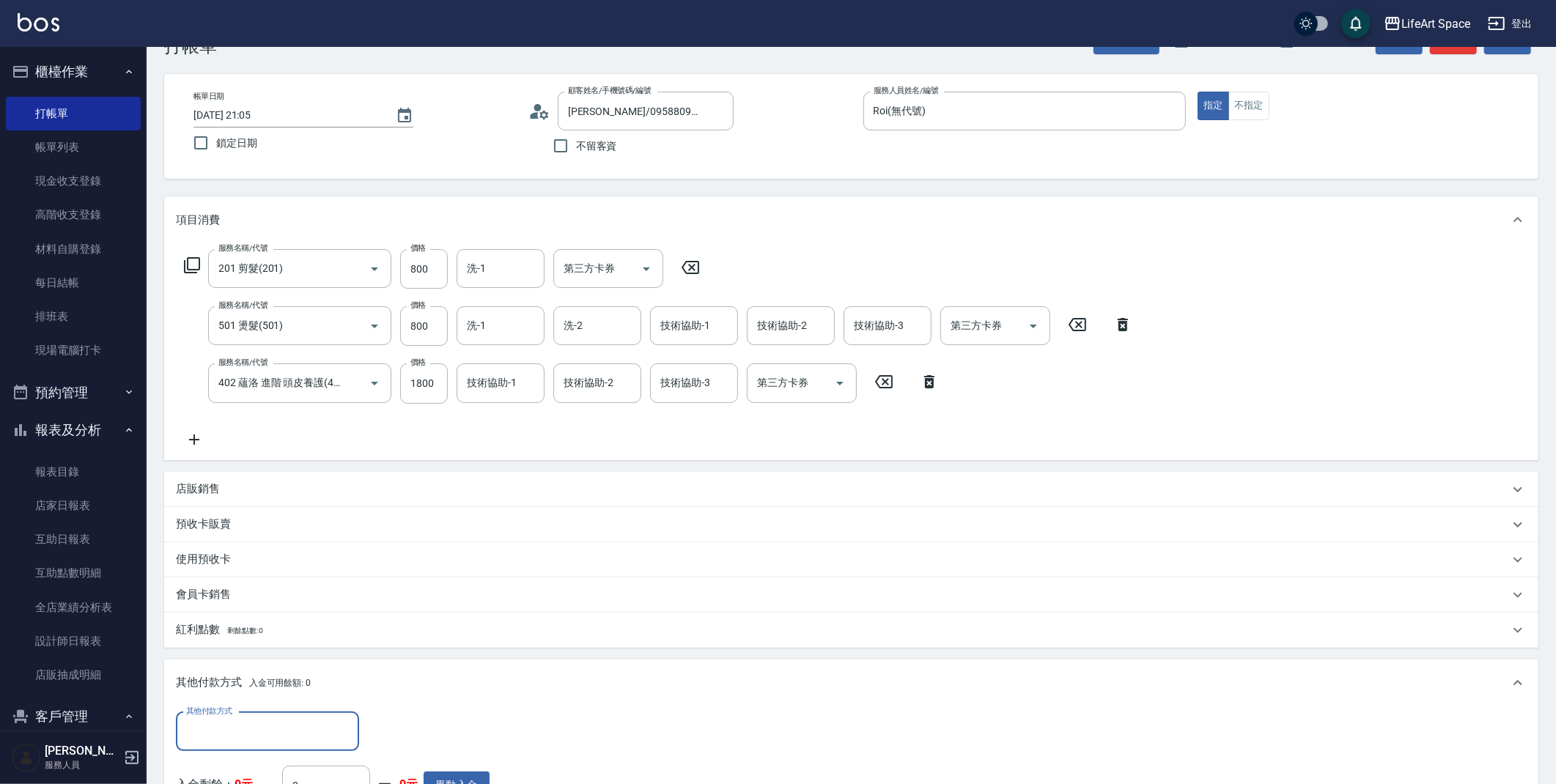
scroll to position [45, 0]
click at [292, 734] on input "其他付款方式" at bounding box center [267, 730] width 170 height 26
click at [263, 649] on span "Linepay" at bounding box center [267, 644] width 183 height 24
type input "Linepay"
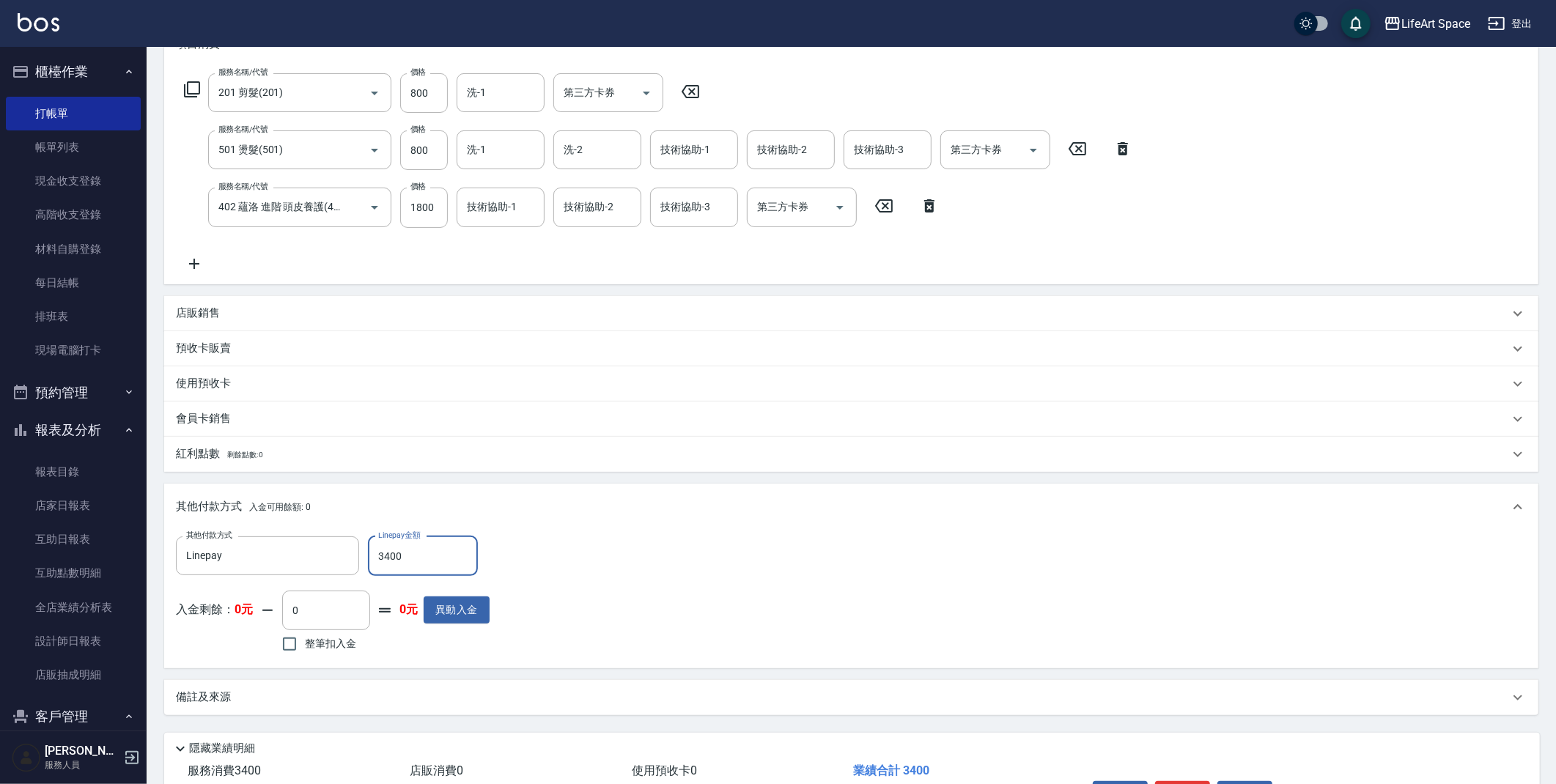
scroll to position [314, 0]
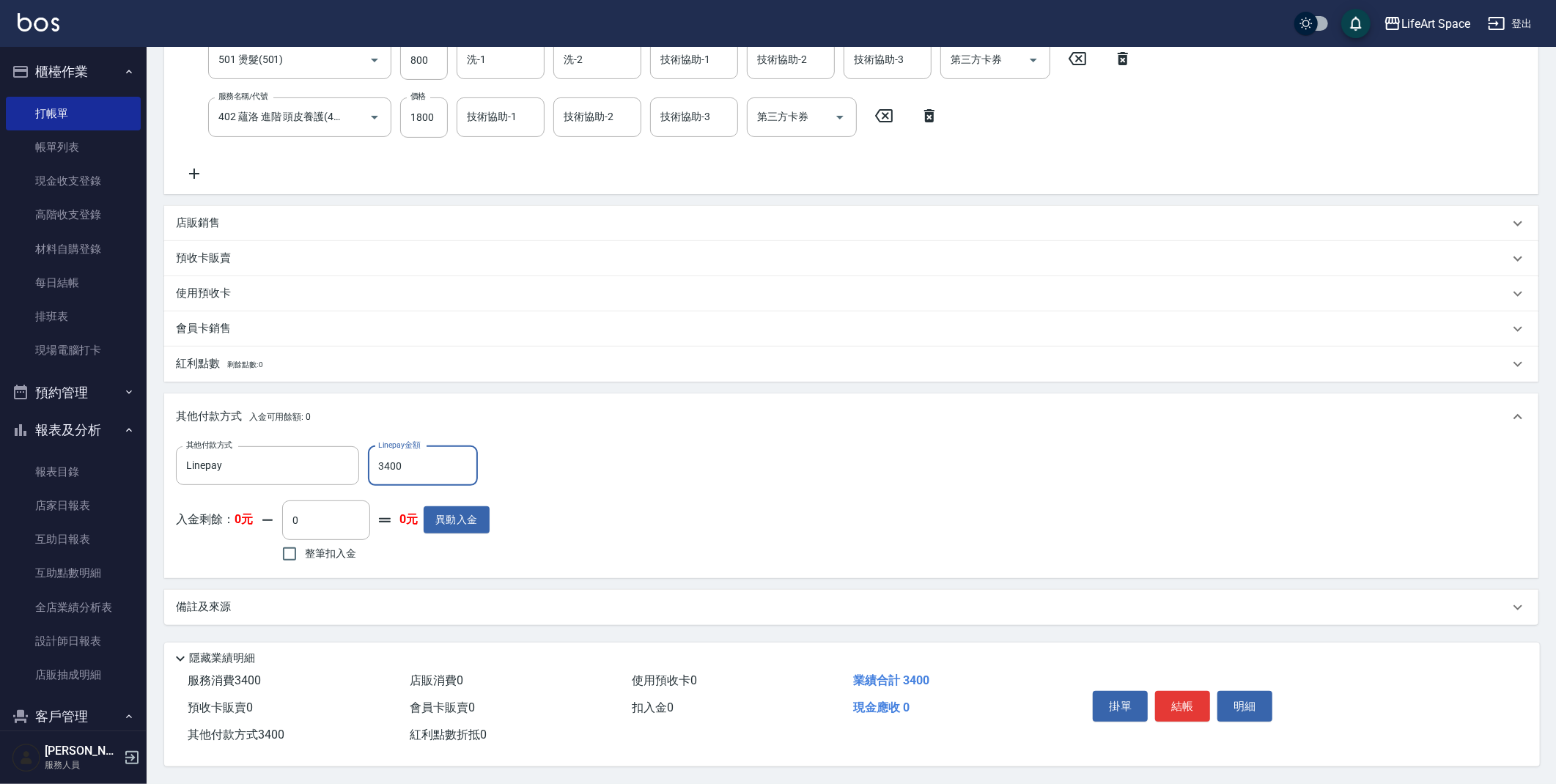
type input "3400"
click at [571, 602] on div "備註及來源" at bounding box center [842, 606] width 1333 height 15
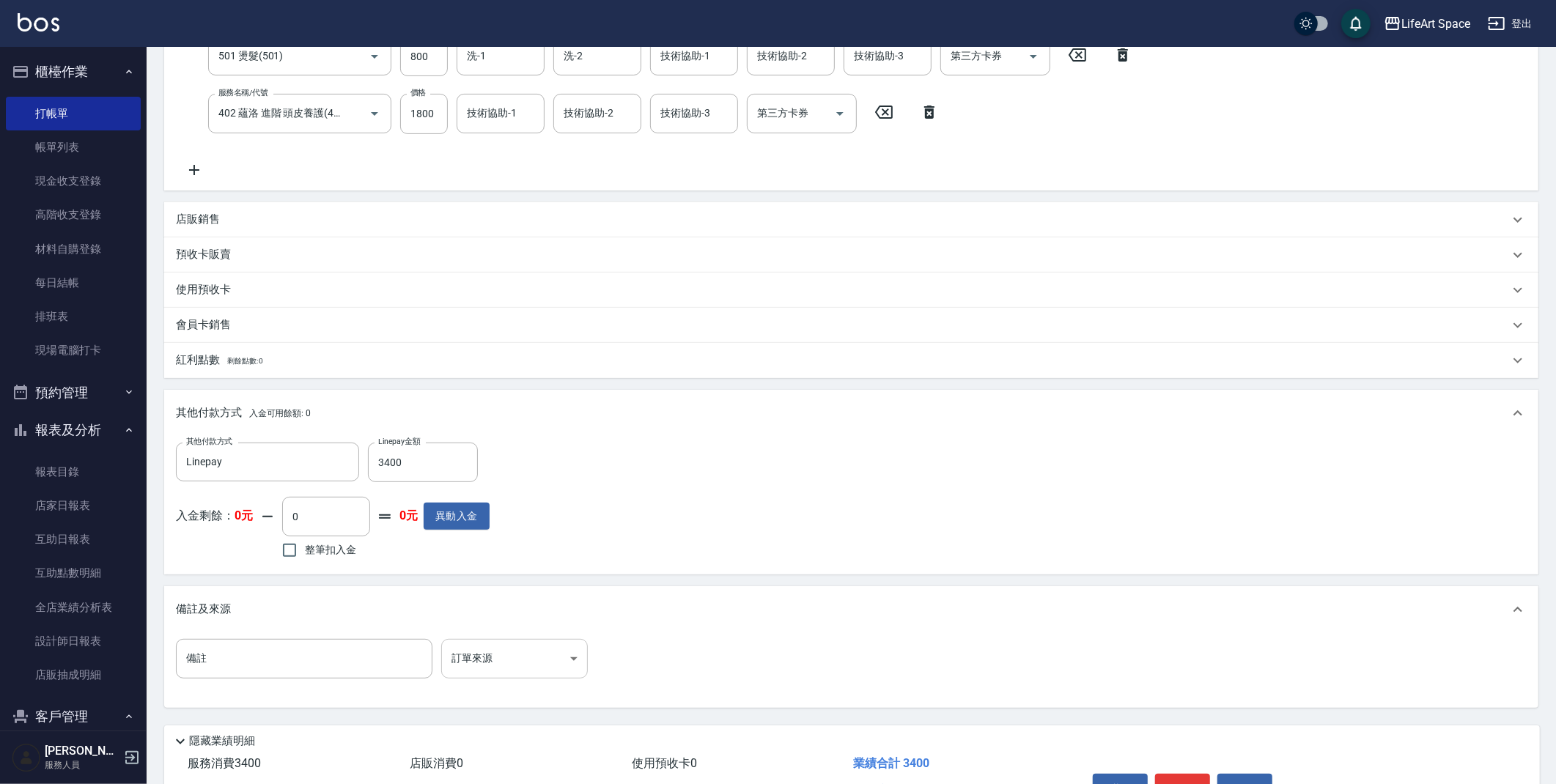
click at [559, 666] on body "LifeArt Space 登出 櫃檯作業 打帳單 帳單列表 現金收支登錄 高階收支登錄 材料自購登錄 每日結帳 排班表 現場電腦打卡 預約管理 預約管理 單…" at bounding box center [778, 276] width 1556 height 1180
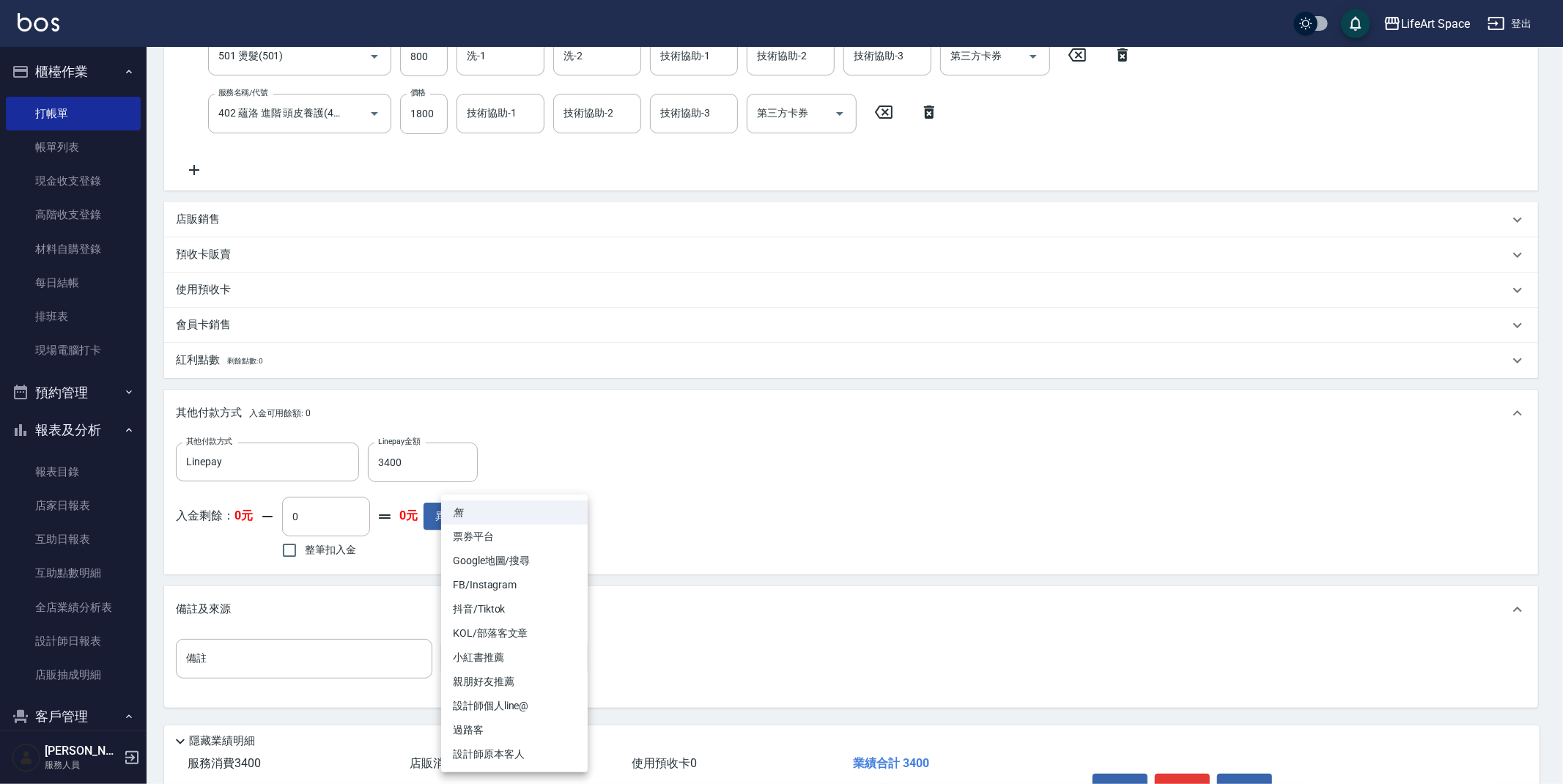
click at [534, 750] on li "設計師原本客人" at bounding box center [514, 754] width 147 height 24
type input "設計師原本客人"
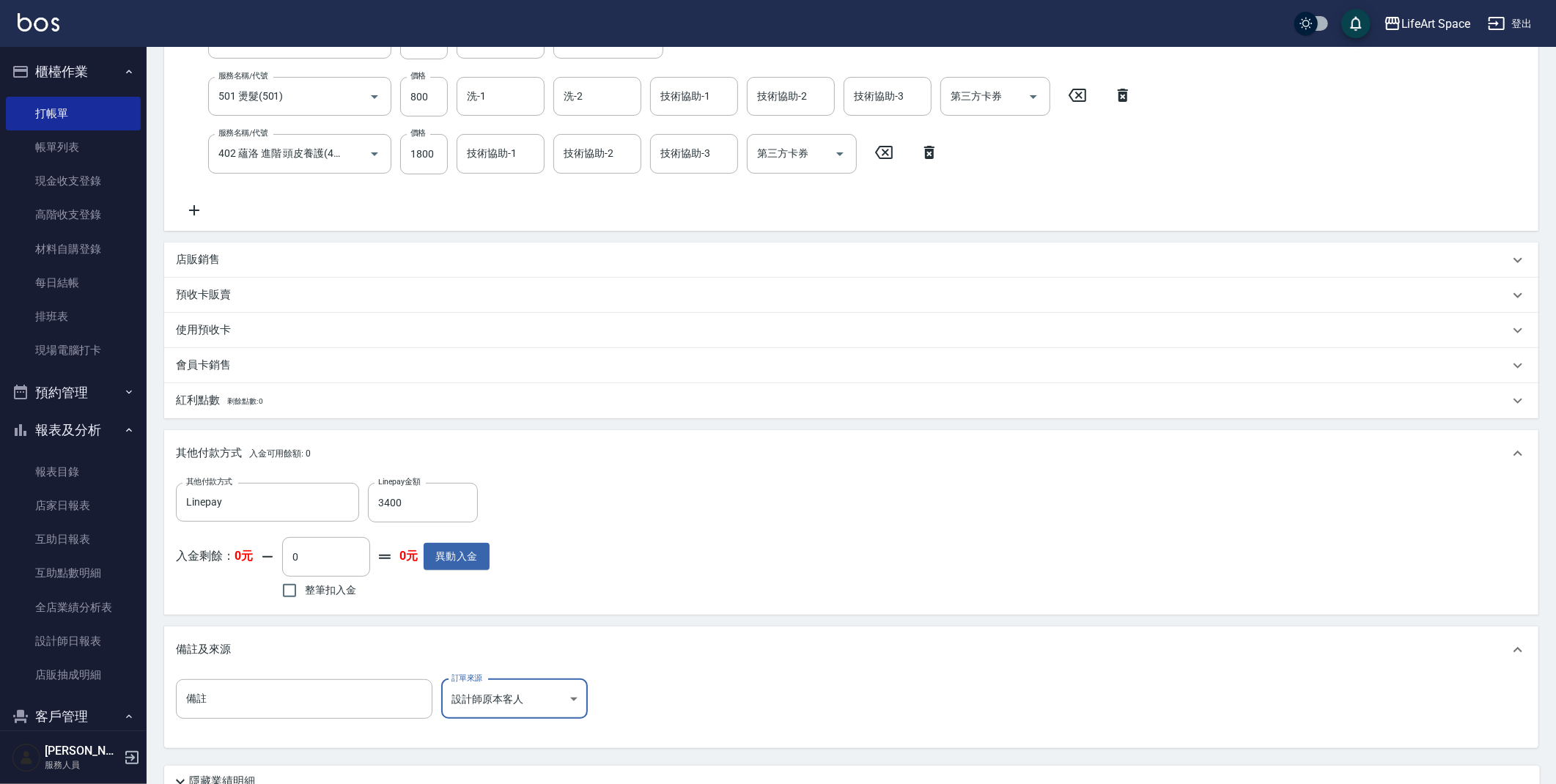
scroll to position [400, 0]
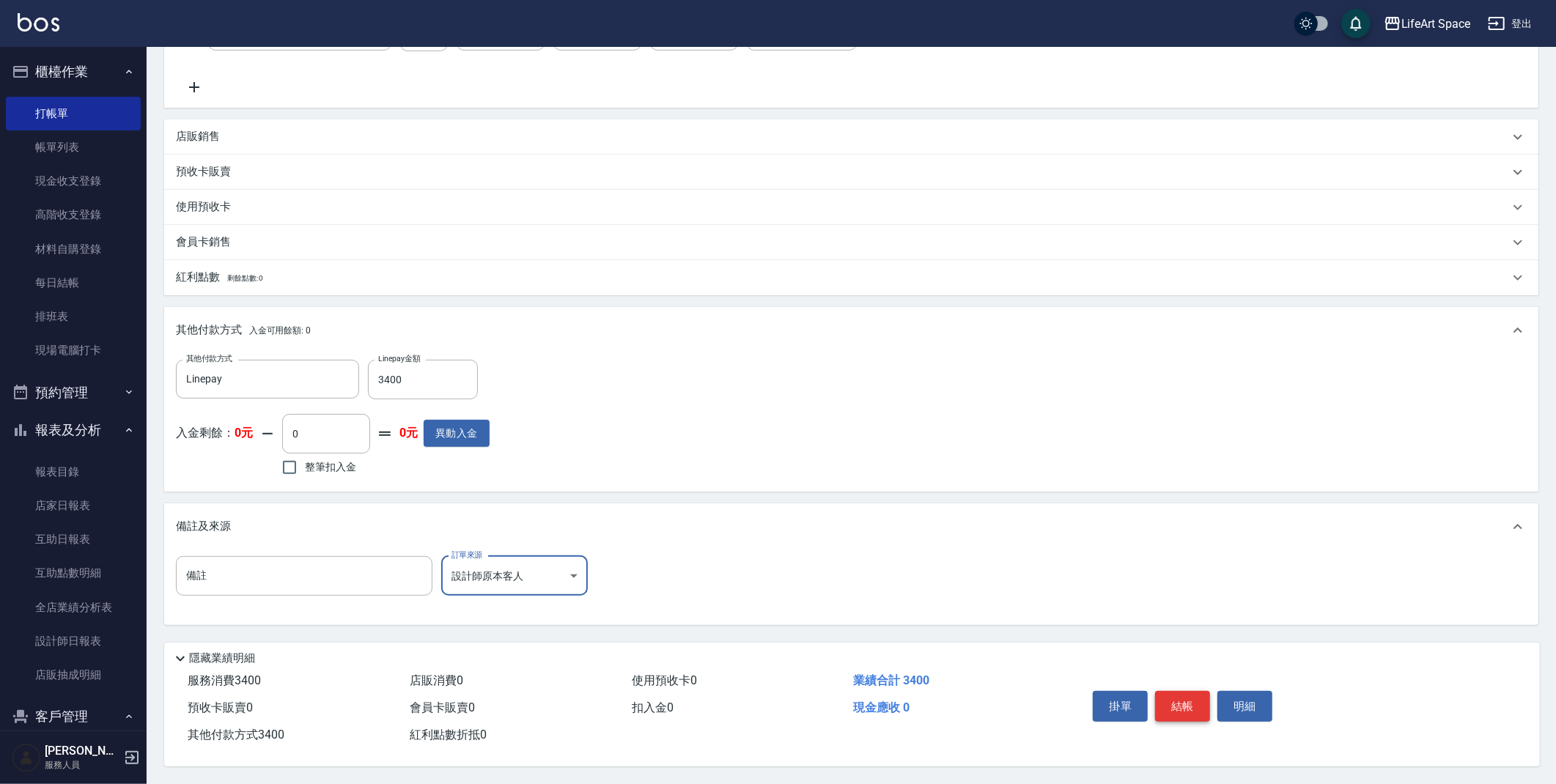
click at [1180, 695] on button "結帳" at bounding box center [1181, 706] width 55 height 30
